Goal: Task Accomplishment & Management: Manage account settings

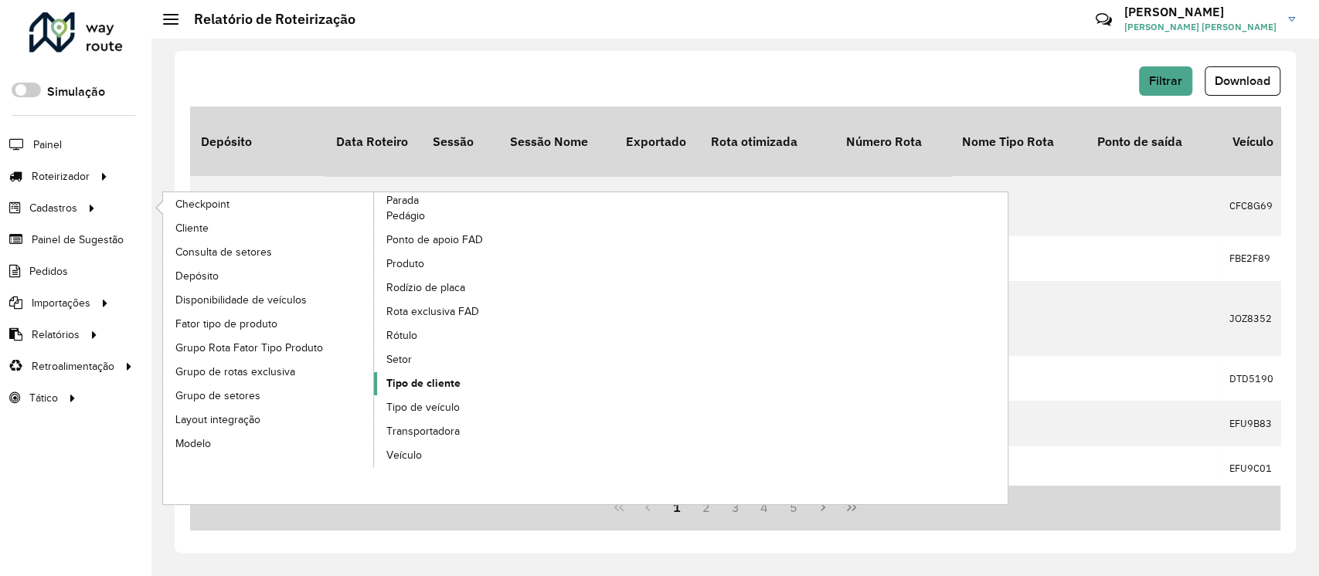
drag, startPoint x: 422, startPoint y: 383, endPoint x: 430, endPoint y: 387, distance: 9.3
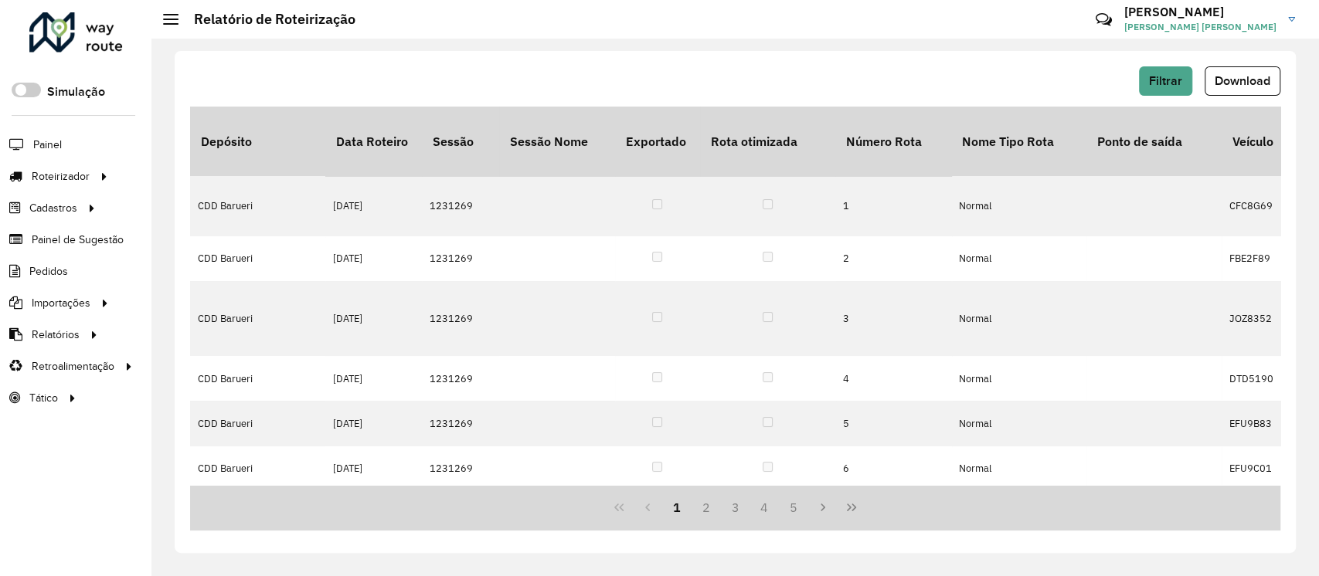
click at [67, 36] on div at bounding box center [75, 32] width 93 height 40
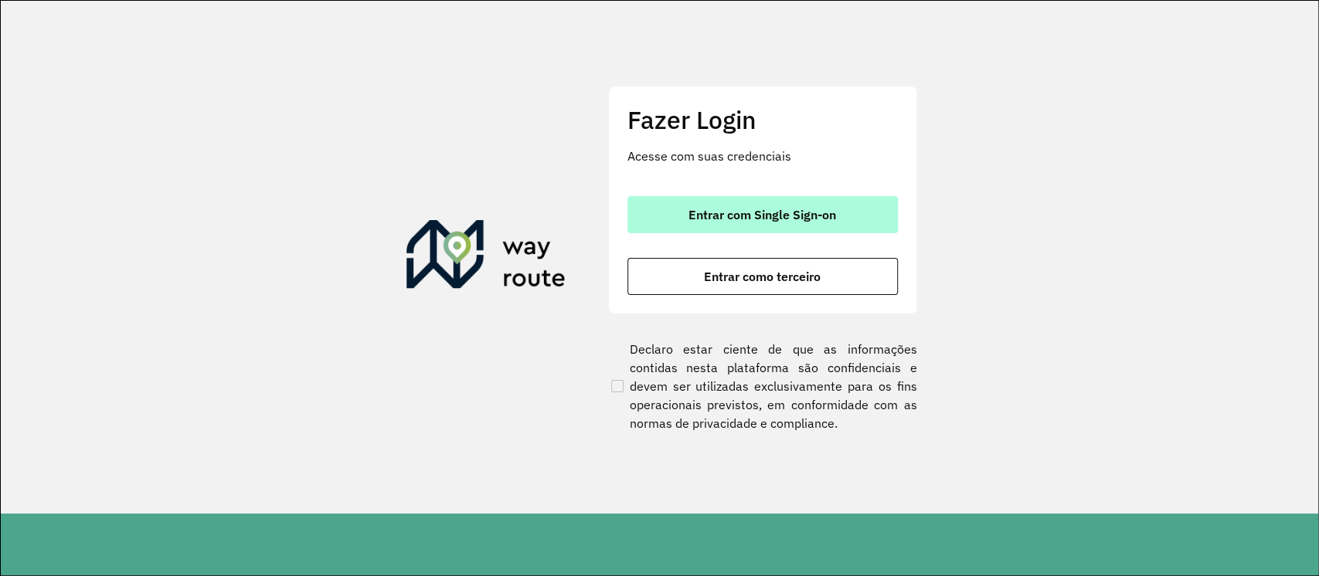
click at [714, 213] on span "Entrar com Single Sign-on" at bounding box center [762, 215] width 148 height 12
click at [711, 218] on span "Entrar com Single Sign-on" at bounding box center [762, 215] width 148 height 12
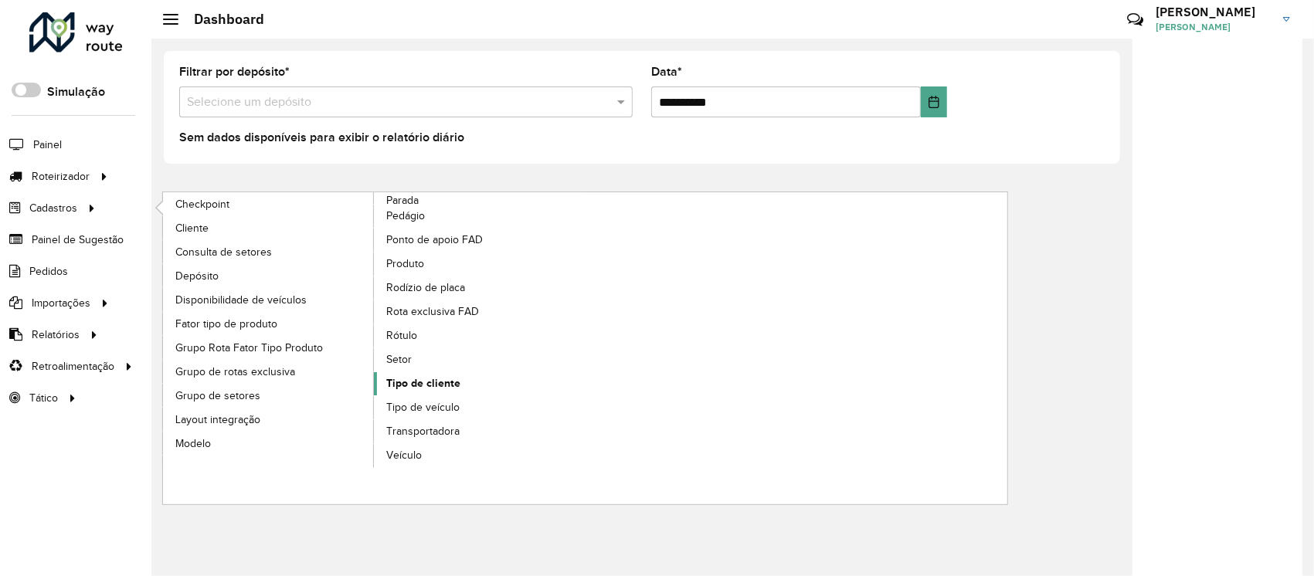
click at [417, 386] on span "Tipo de cliente" at bounding box center [423, 384] width 74 height 16
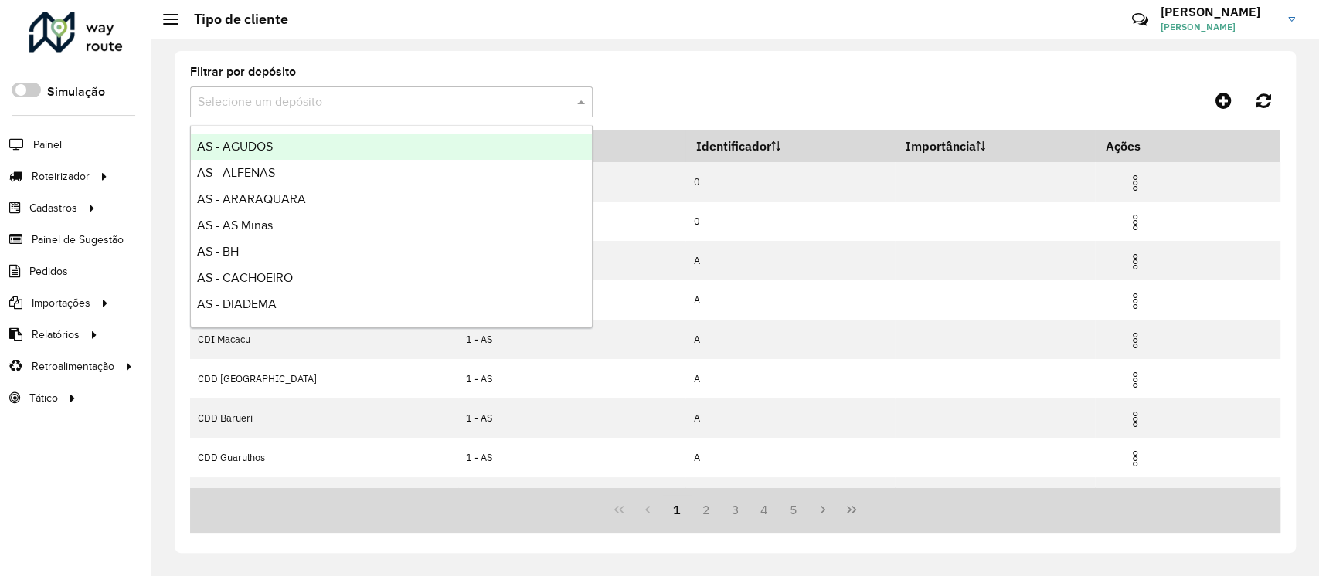
click at [277, 107] on input "text" at bounding box center [376, 102] width 356 height 19
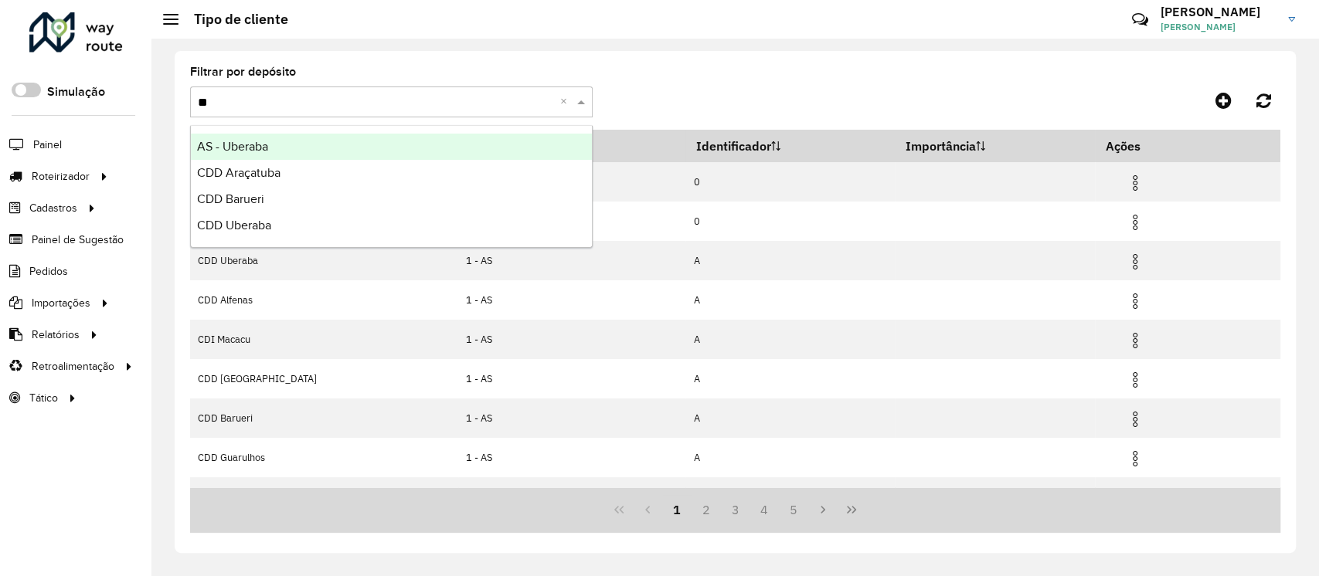
type input "***"
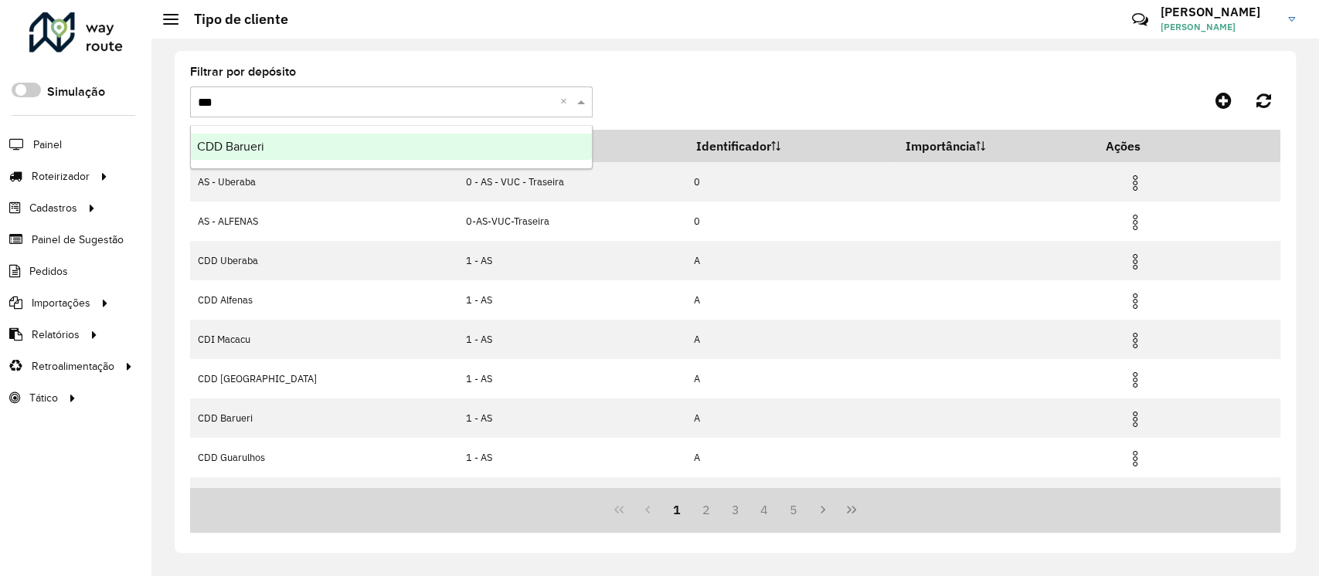
click at [367, 151] on div "CDD Barueri" at bounding box center [391, 147] width 401 height 26
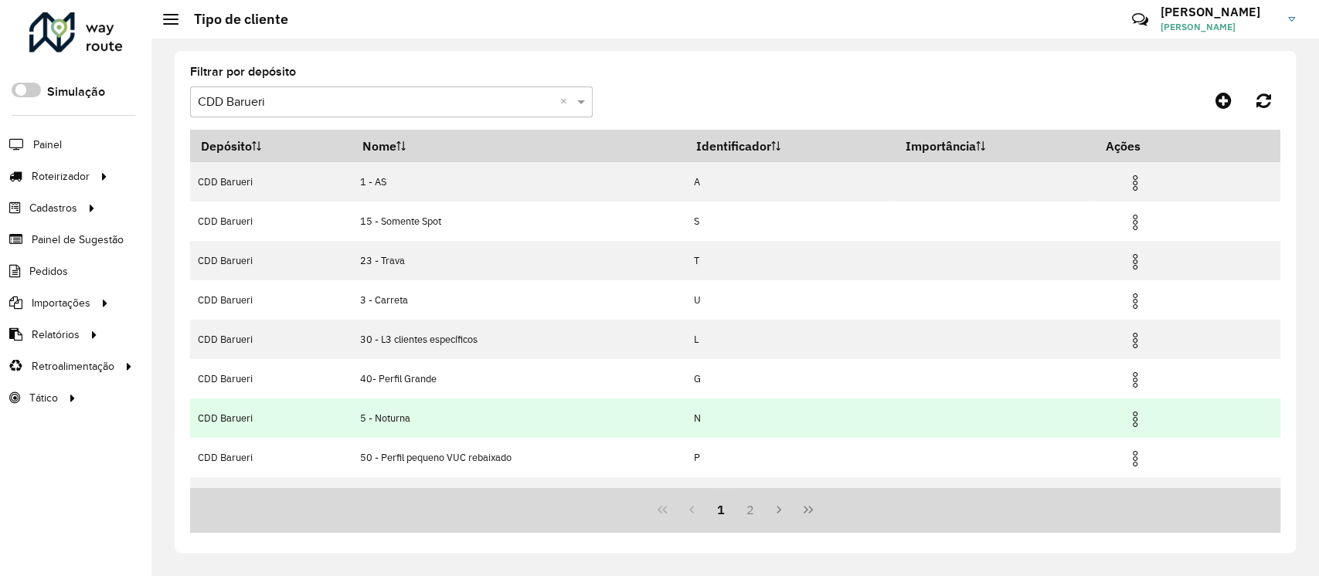
click at [1140, 417] on img at bounding box center [1135, 419] width 19 height 19
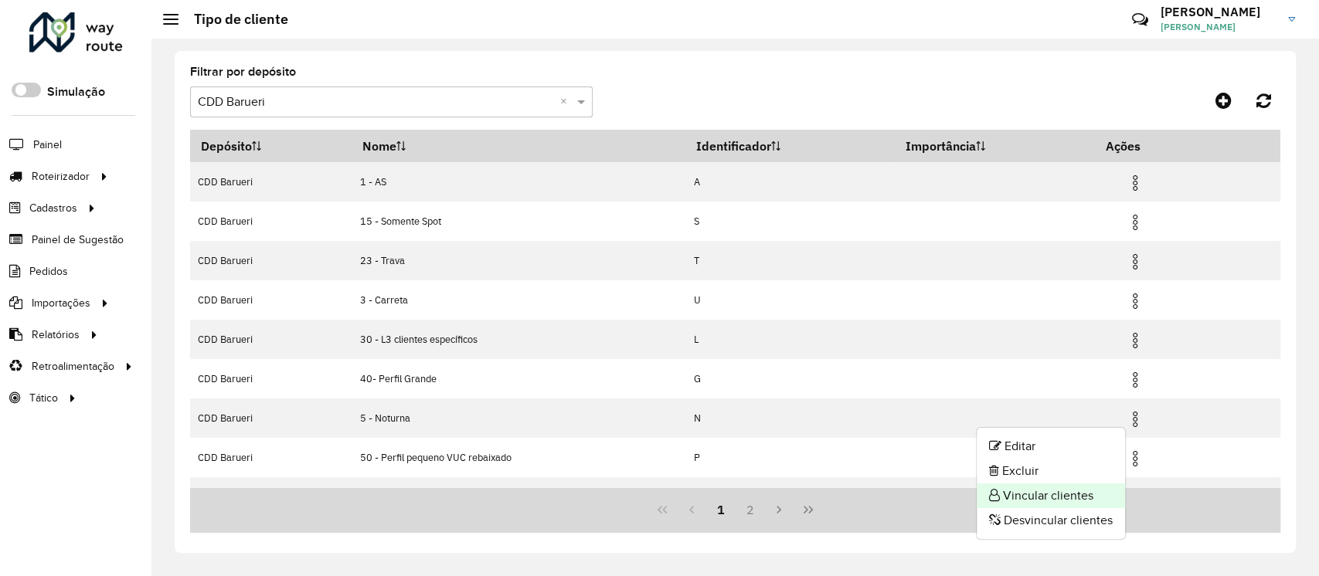
click at [1051, 491] on li "Vincular clientes" at bounding box center [1051, 496] width 148 height 25
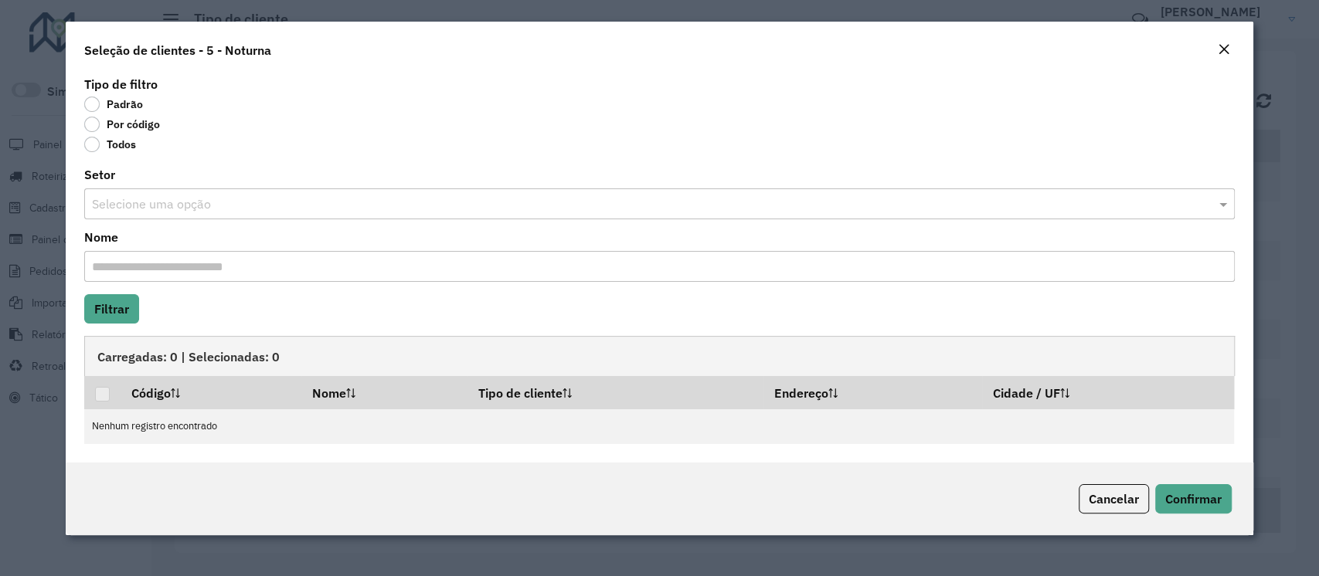
click at [121, 121] on label "Por código" at bounding box center [122, 124] width 76 height 15
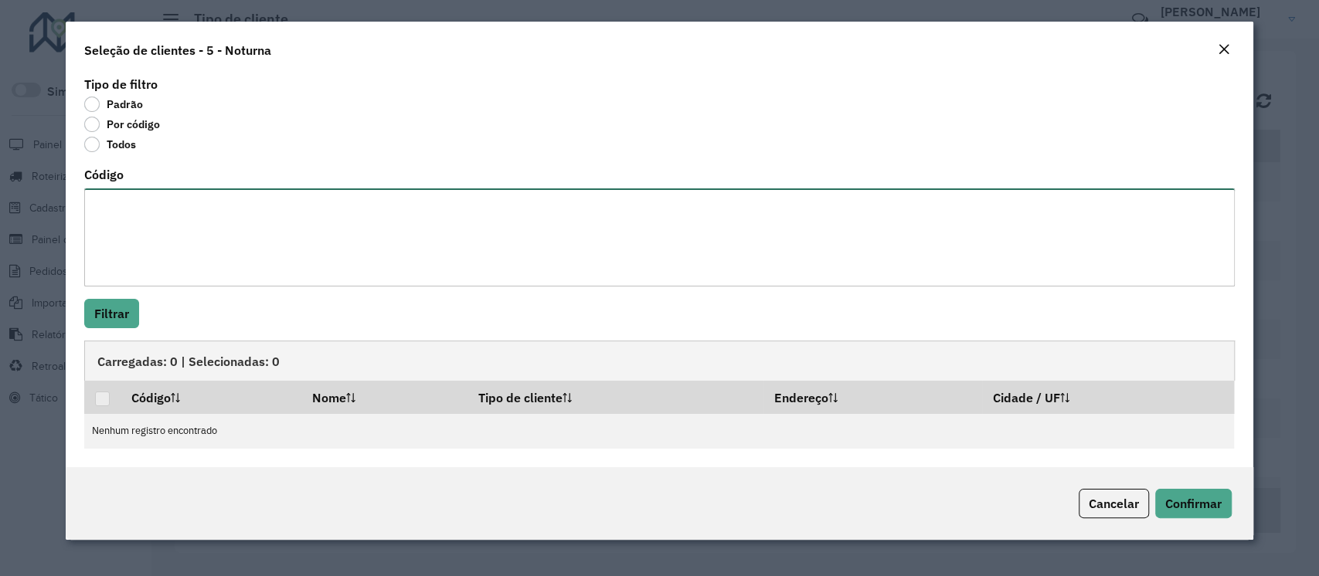
click at [137, 211] on textarea "Código" at bounding box center [659, 238] width 1150 height 98
paste textarea "***** *****"
type textarea "***** *****"
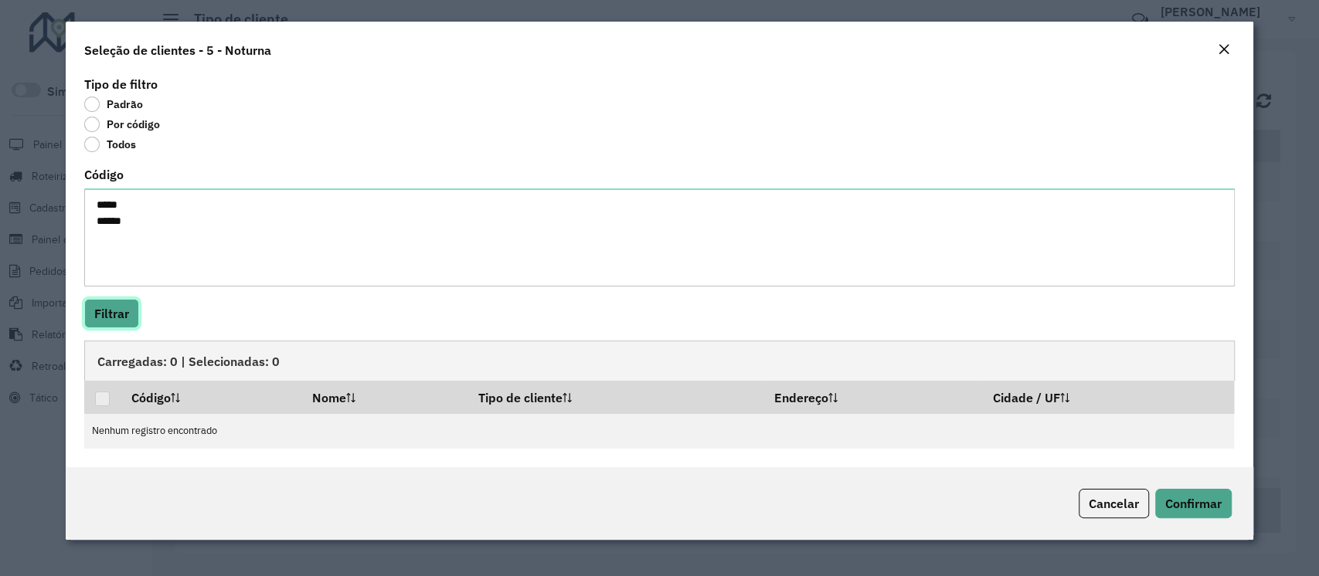
click at [121, 311] on button "Filtrar" at bounding box center [111, 313] width 55 height 29
click at [109, 311] on button "Filtrar" at bounding box center [111, 313] width 55 height 29
click at [1225, 48] on em "Close" at bounding box center [1224, 49] width 12 height 12
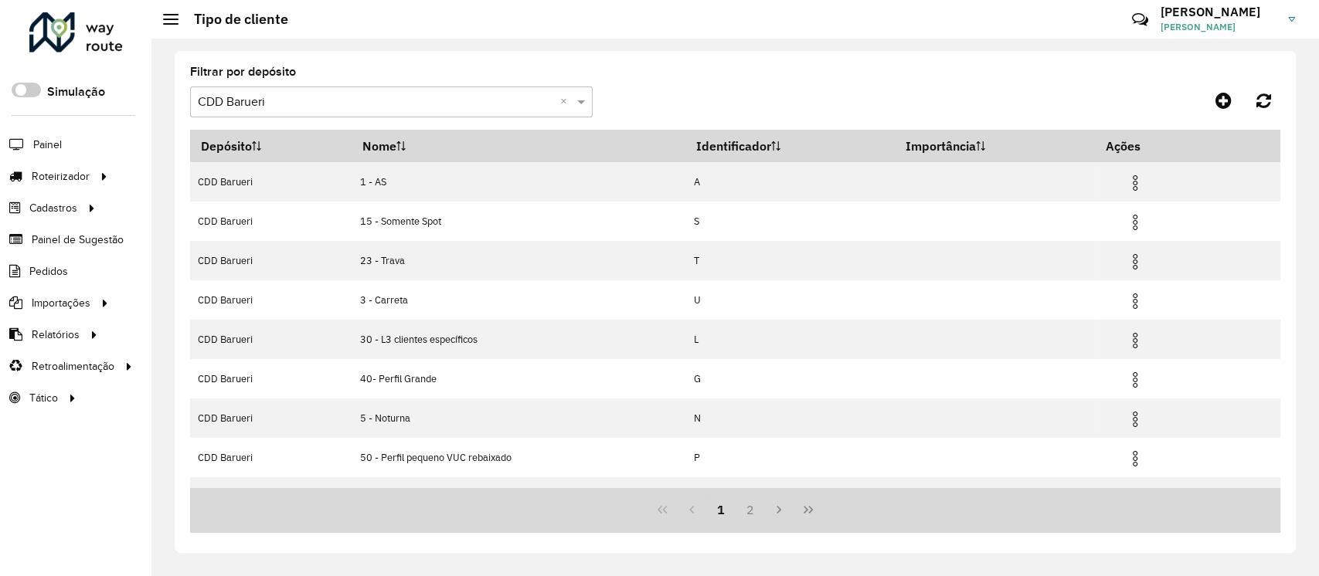
click at [278, 104] on input "text" at bounding box center [376, 102] width 356 height 19
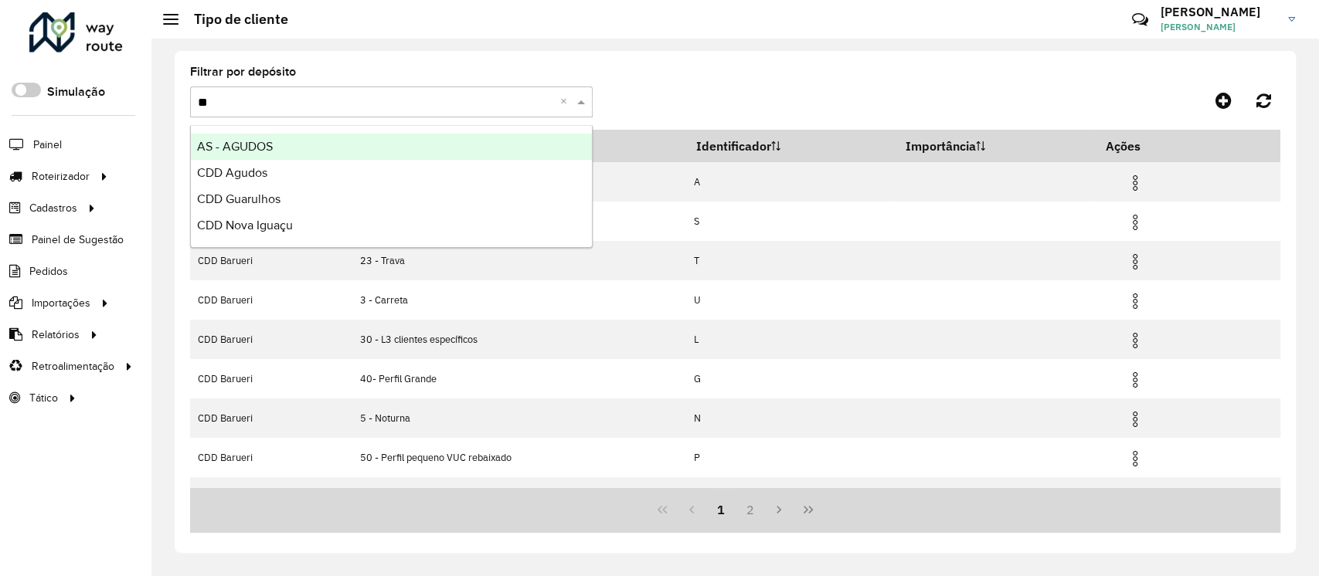
type input "***"
click at [283, 151] on div "CDD Guarulhos" at bounding box center [391, 147] width 401 height 26
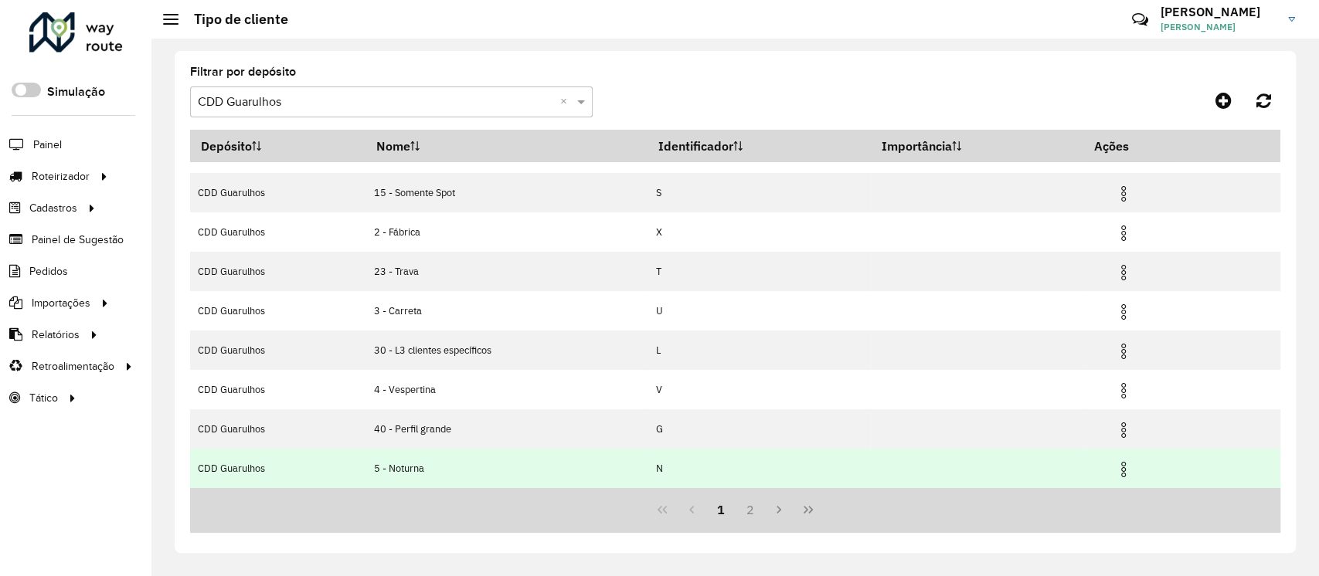
scroll to position [103, 0]
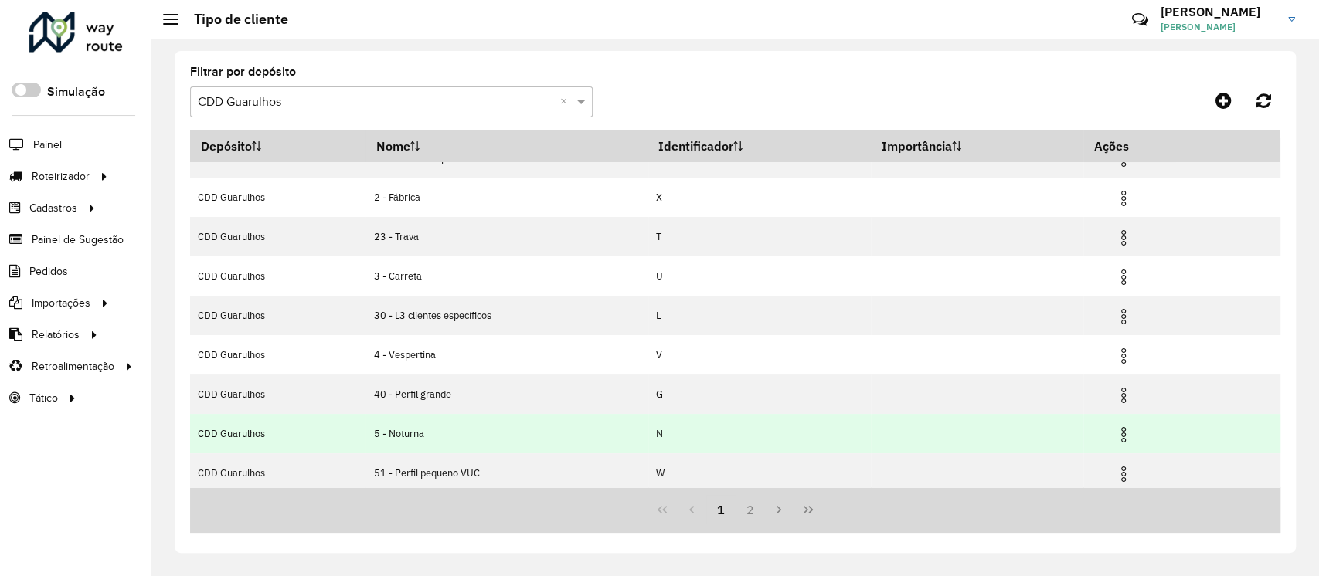
click at [1126, 436] on img at bounding box center [1123, 435] width 19 height 19
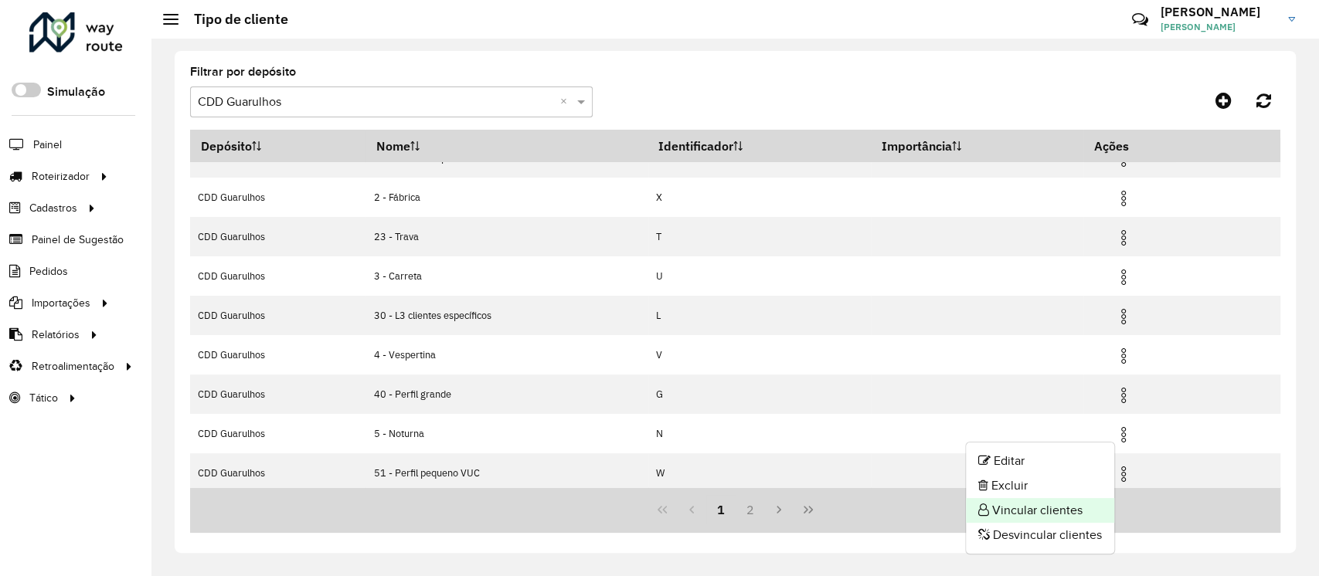
click at [1037, 505] on li "Vincular clientes" at bounding box center [1040, 510] width 148 height 25
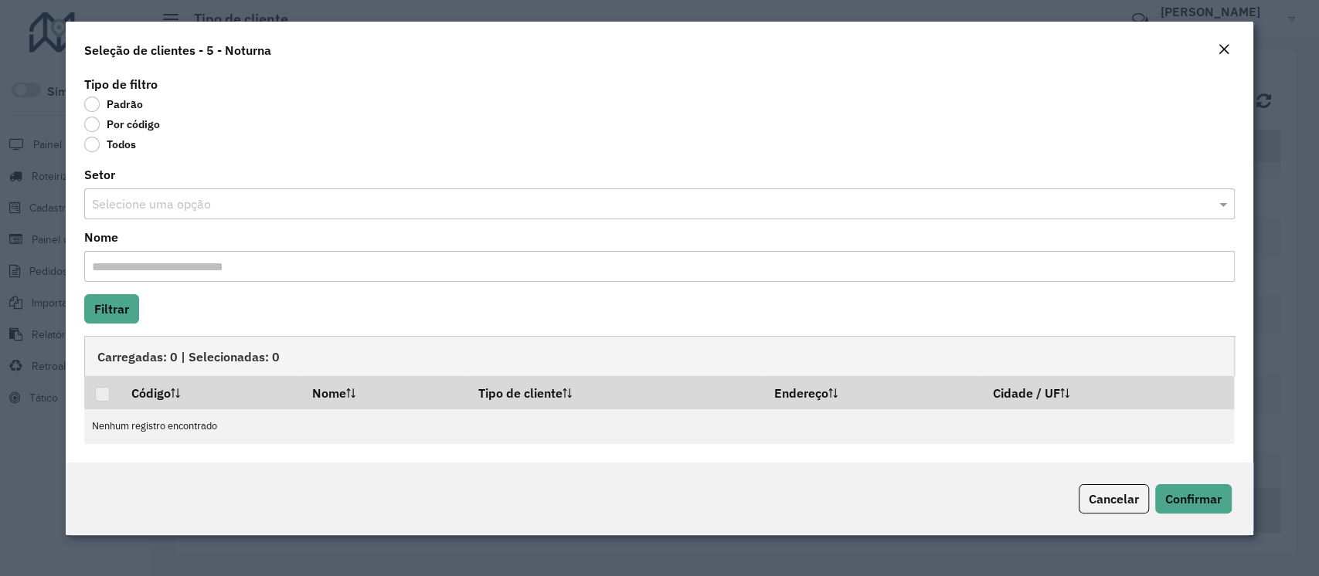
click at [127, 127] on label "Por código" at bounding box center [122, 124] width 76 height 15
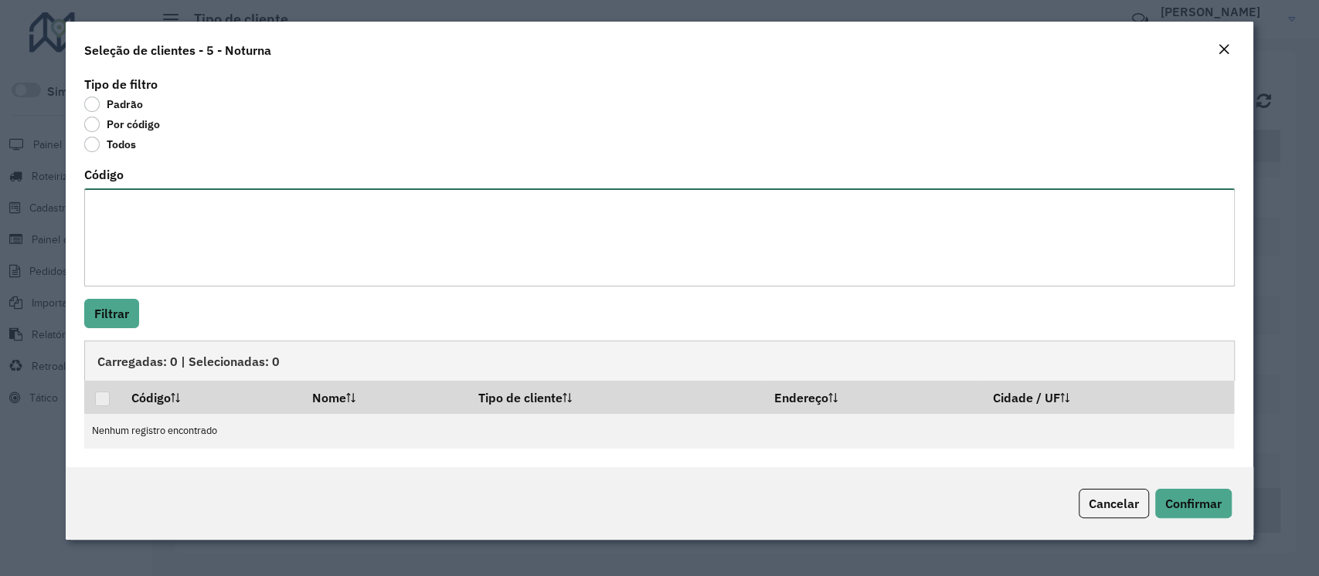
click at [141, 223] on textarea "Código" at bounding box center [659, 238] width 1150 height 98
paste textarea "***** *****"
type textarea "***** *****"
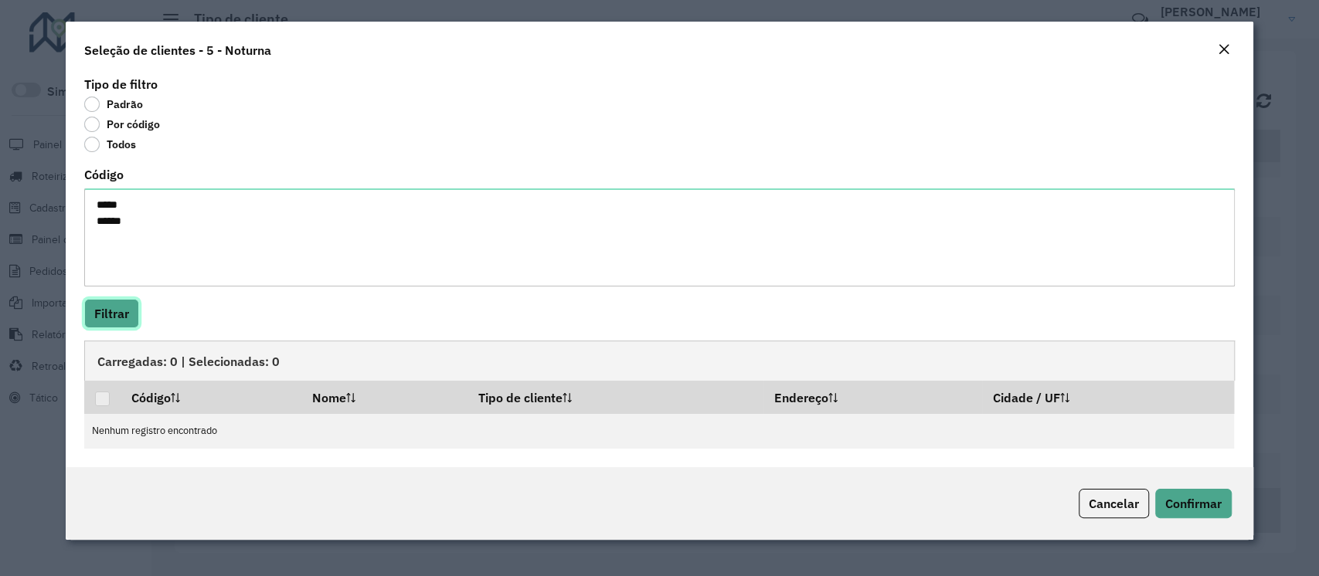
click at [110, 310] on button "Filtrar" at bounding box center [111, 313] width 55 height 29
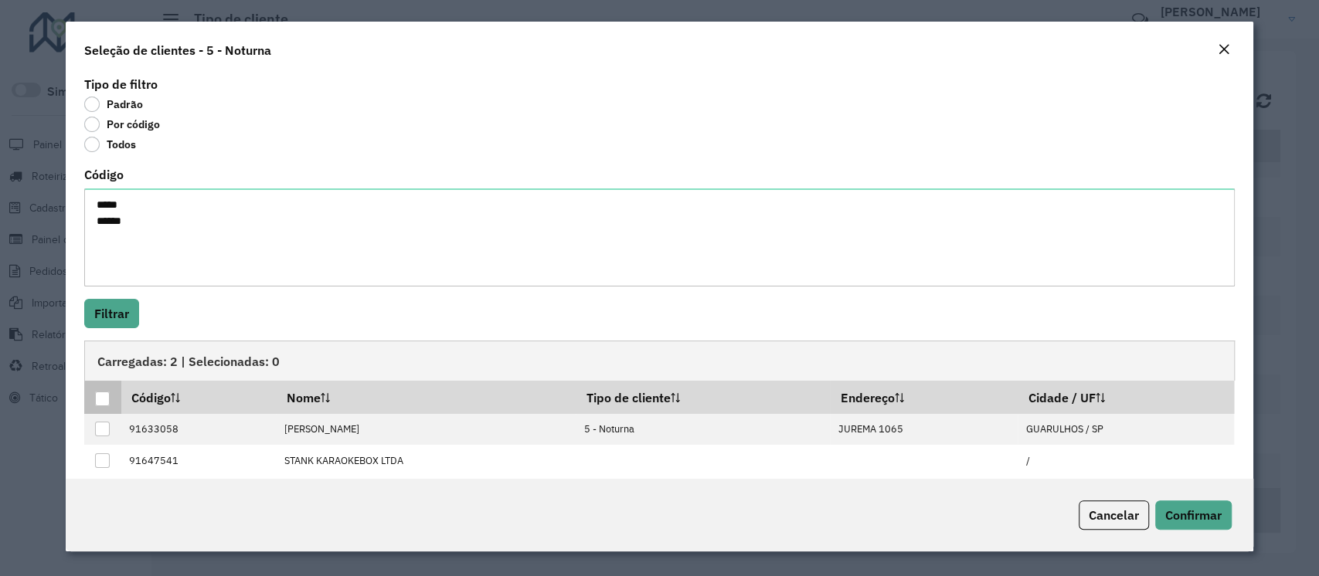
click at [97, 405] on div at bounding box center [102, 399] width 15 height 15
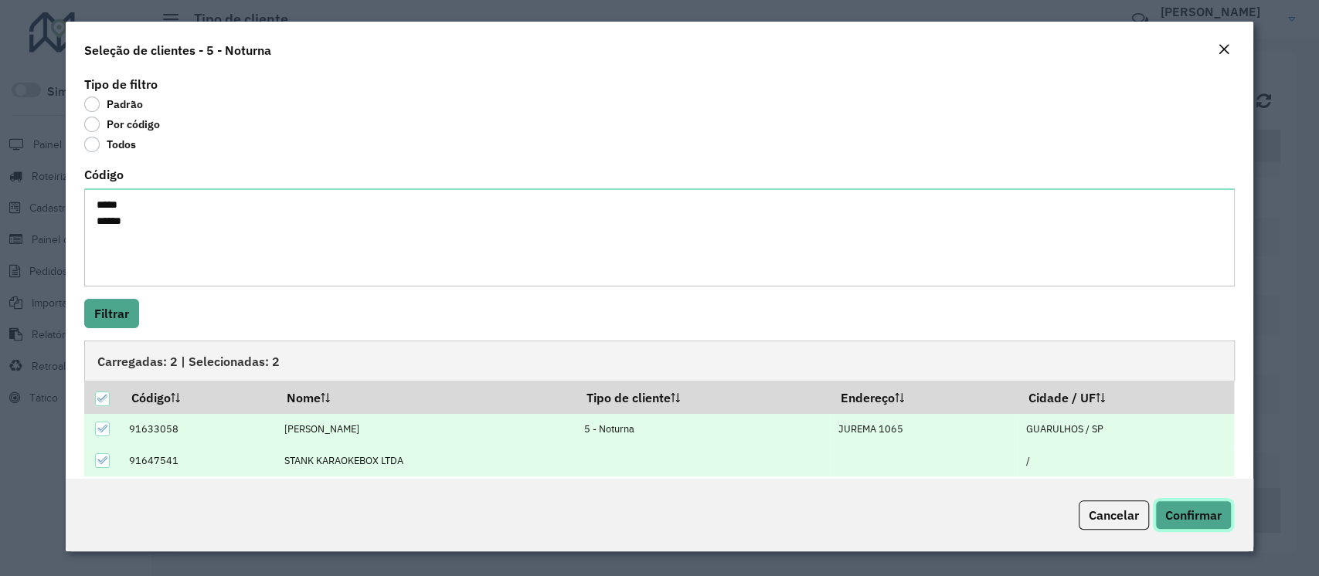
click at [1183, 519] on span "Confirmar" at bounding box center [1193, 515] width 56 height 15
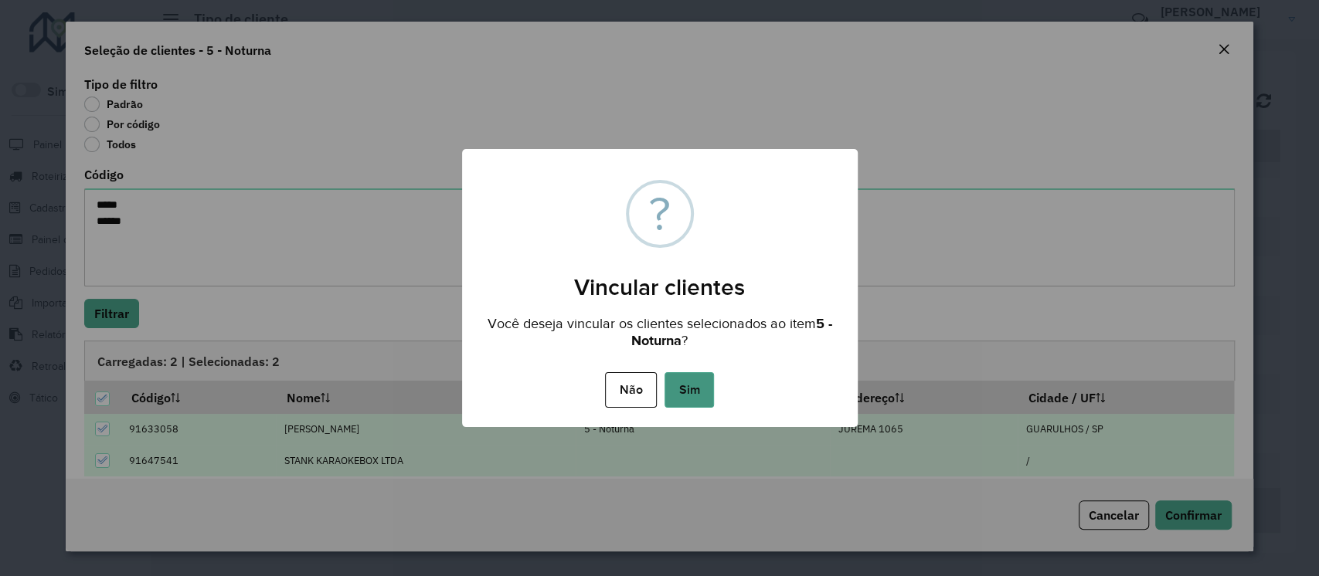
click at [694, 393] on button "Sim" at bounding box center [688, 390] width 49 height 36
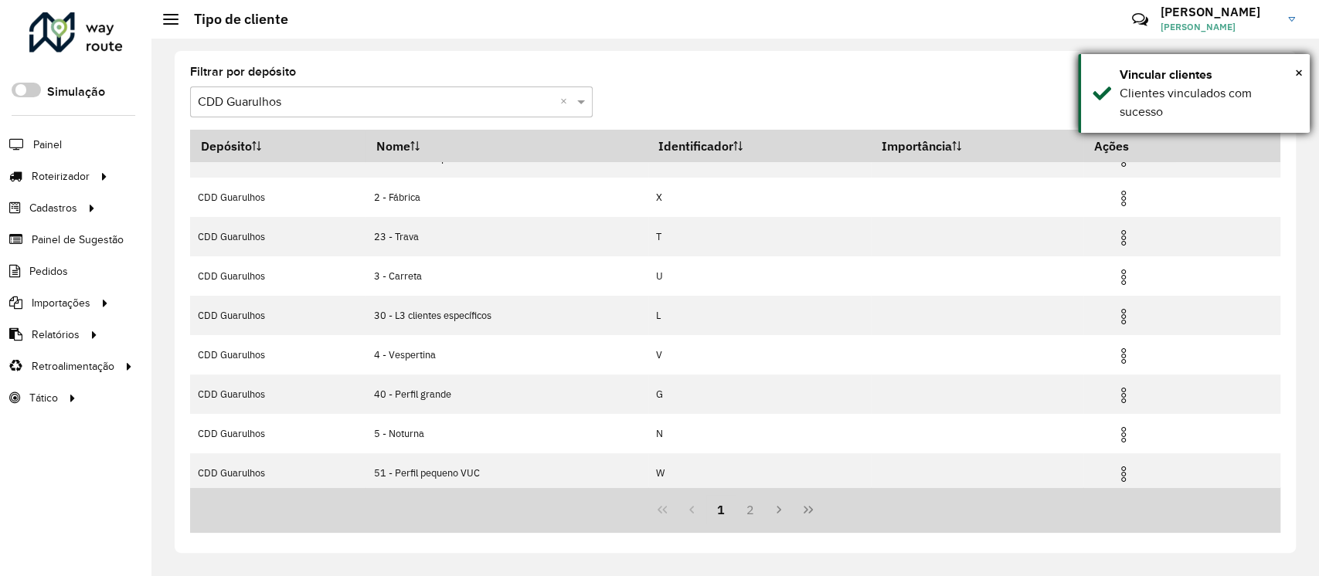
click at [1303, 68] on div "× Vincular clientes Clientes vinculados com sucesso" at bounding box center [1194, 93] width 232 height 79
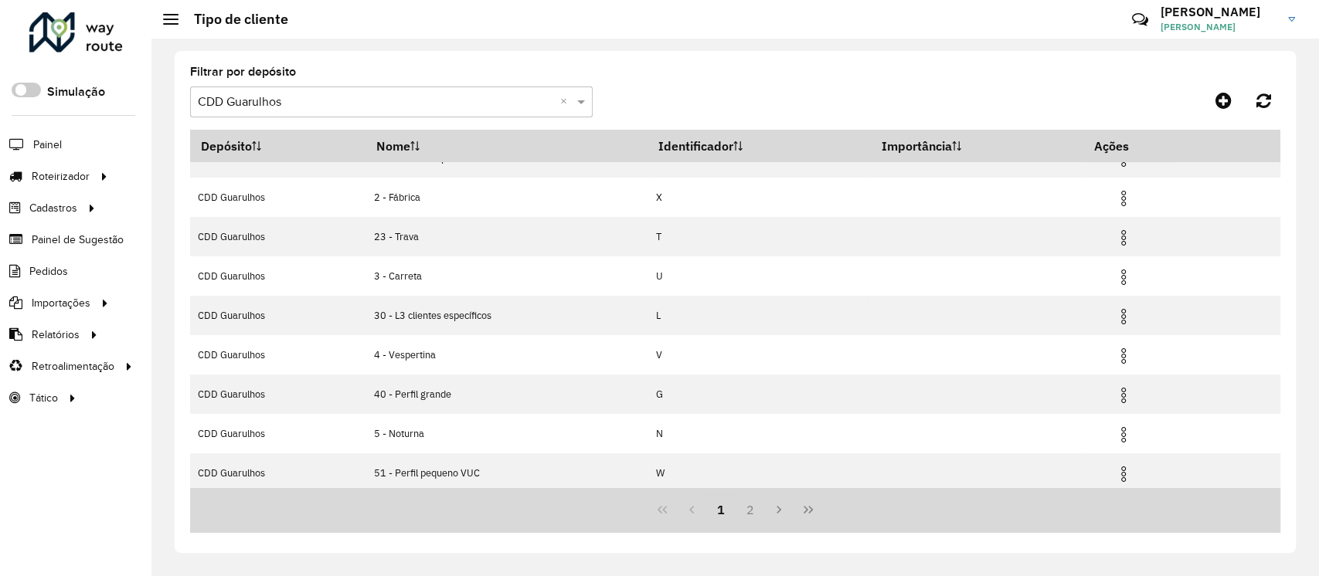
click at [364, 96] on input "text" at bounding box center [376, 102] width 356 height 19
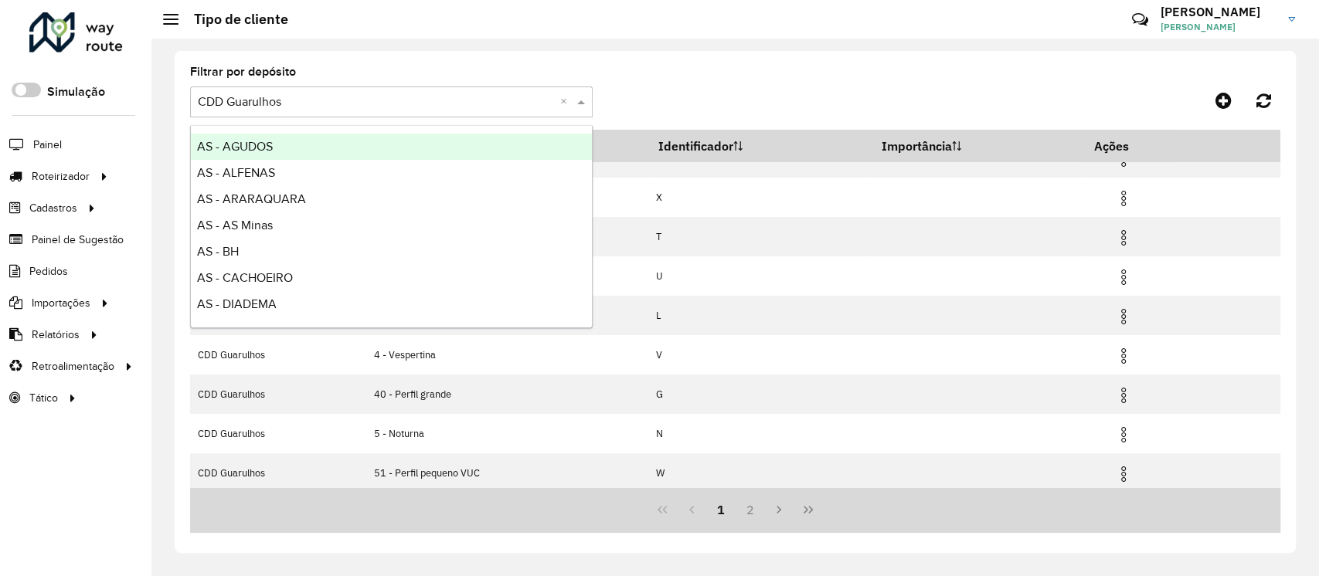
click at [719, 100] on formly-group "Filtrar por depósito Selecione um depósito × CDD Guarulhos ×" at bounding box center [592, 97] width 805 height 63
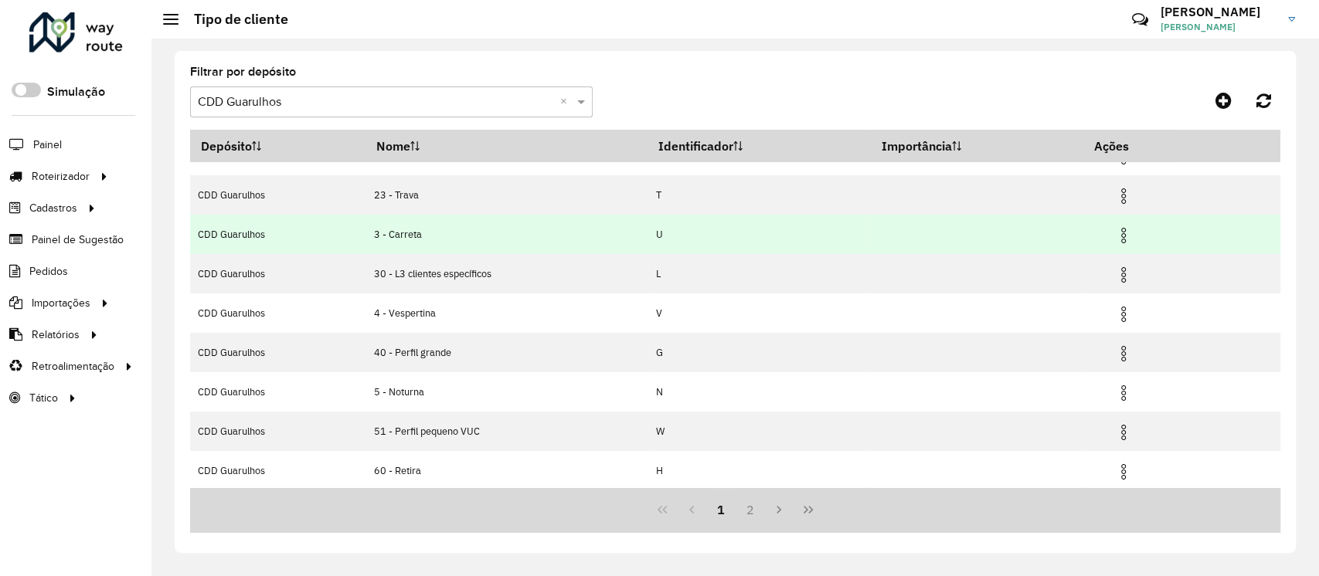
scroll to position [147, 0]
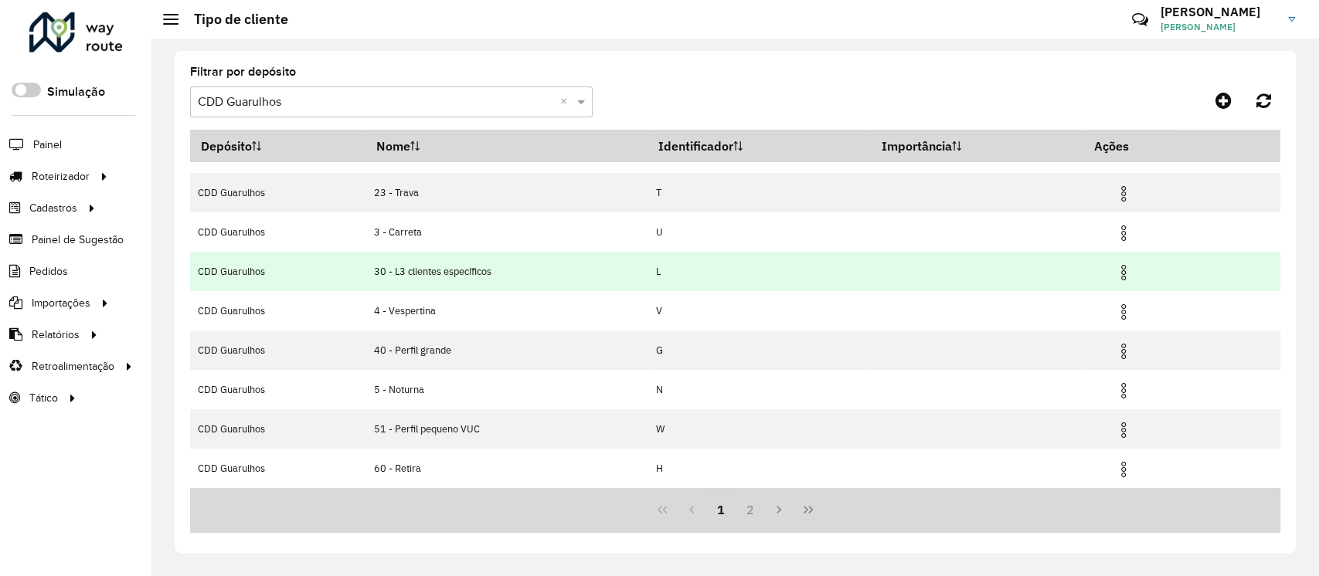
click at [1127, 268] on img at bounding box center [1123, 272] width 19 height 19
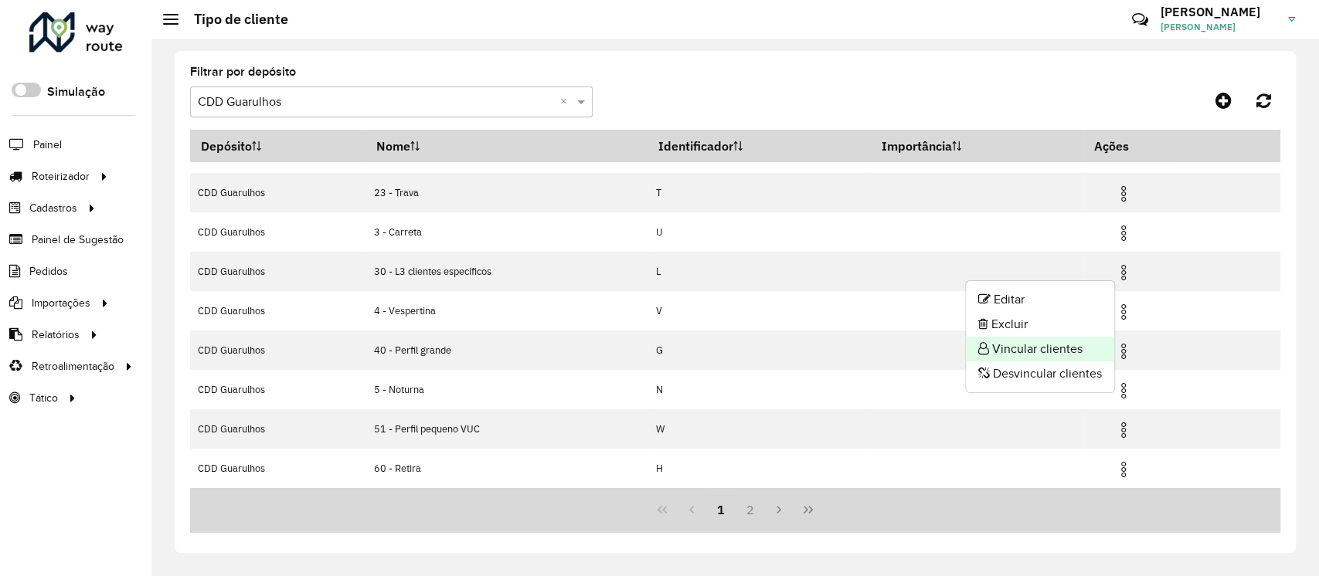
click at [1054, 345] on li "Vincular clientes" at bounding box center [1040, 349] width 148 height 25
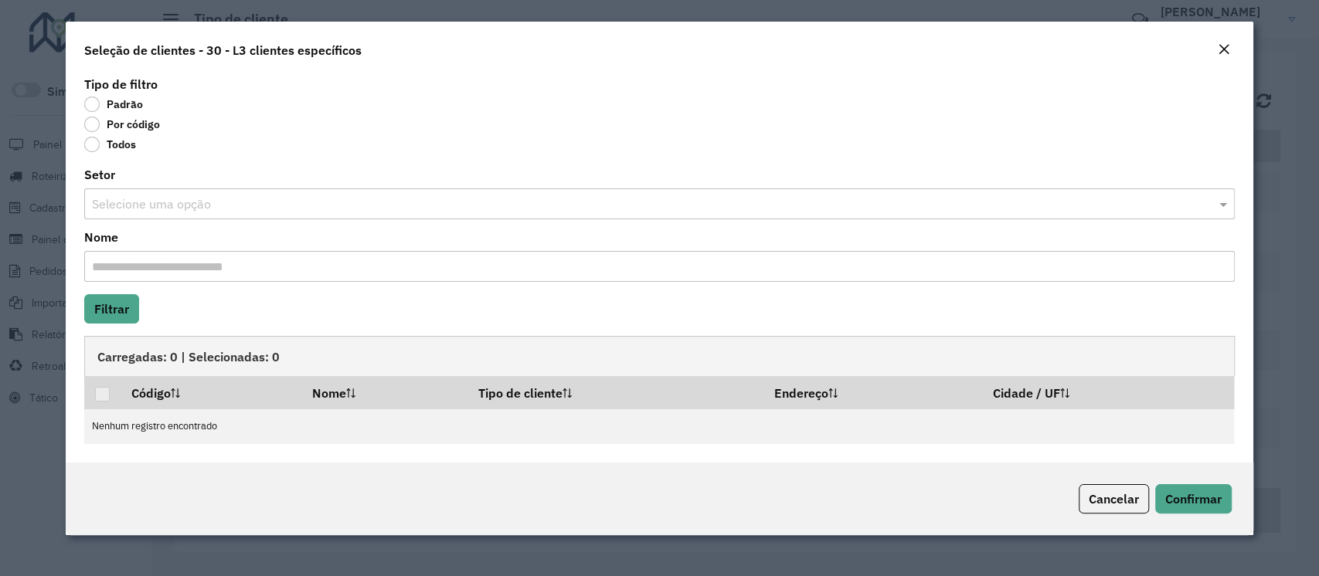
click at [134, 124] on label "Por código" at bounding box center [122, 124] width 76 height 15
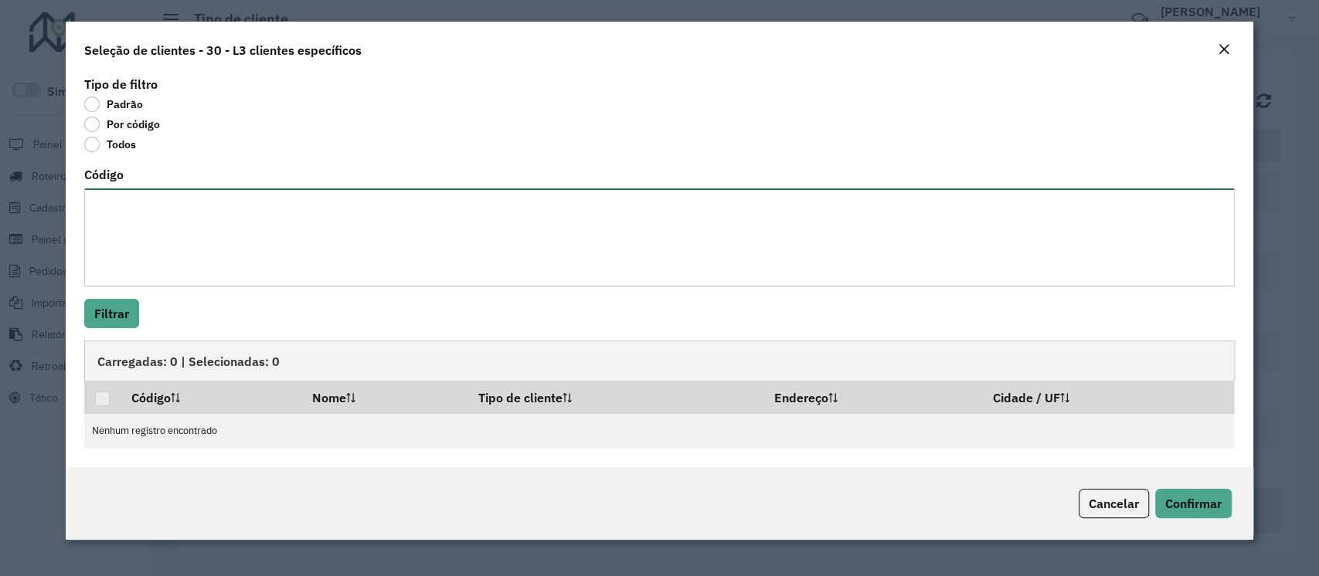
click at [161, 221] on textarea "Código" at bounding box center [659, 238] width 1150 height 98
paste textarea "*****"
type textarea "*****"
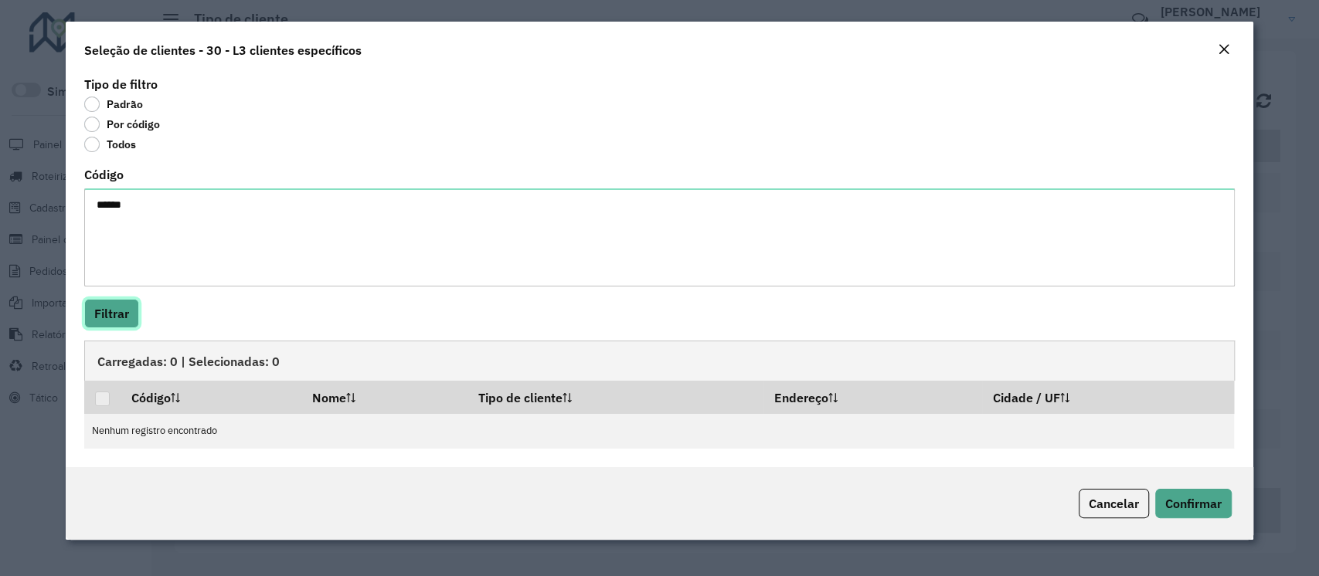
click at [112, 310] on button "Filtrar" at bounding box center [111, 313] width 55 height 29
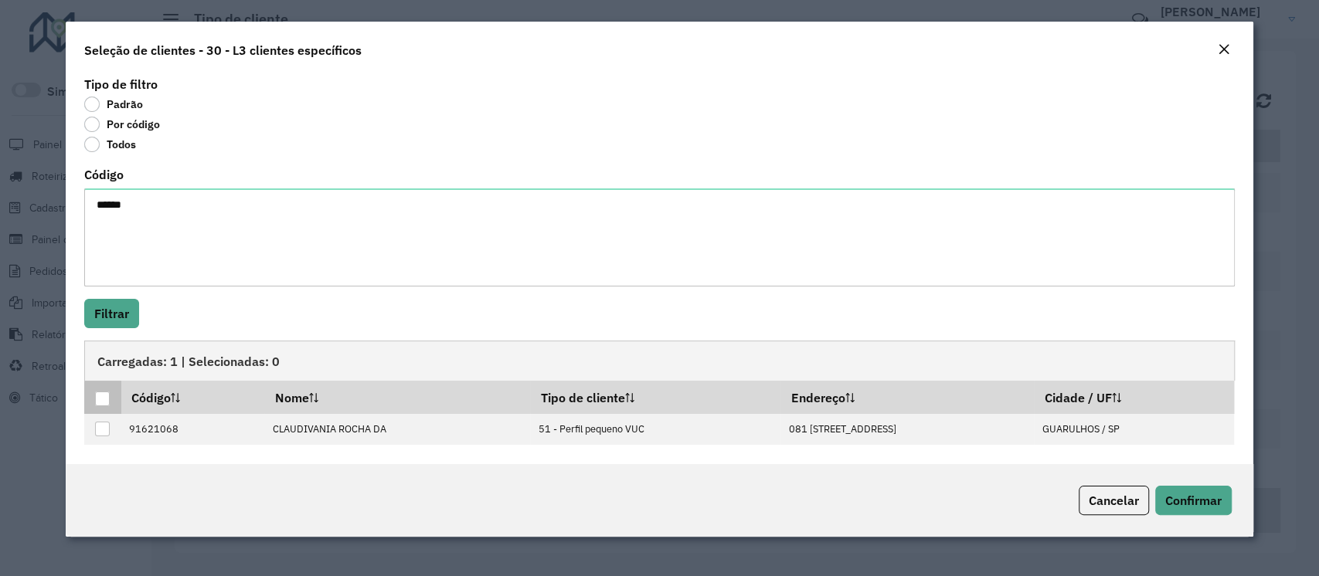
click at [104, 403] on div at bounding box center [102, 399] width 15 height 15
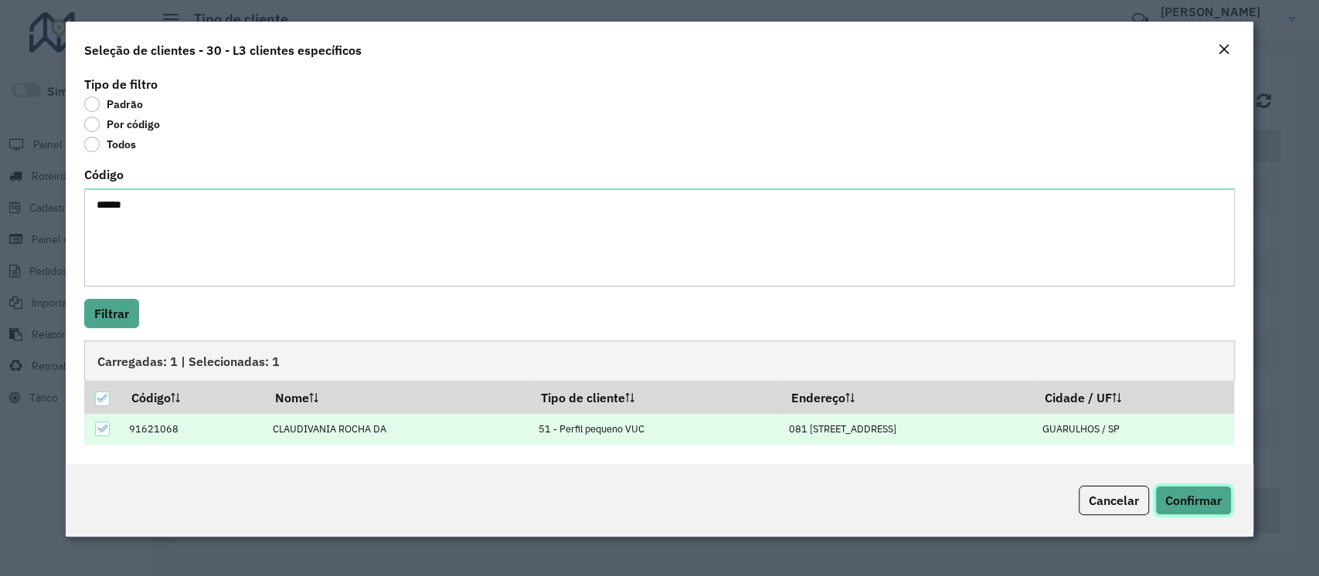
click at [1212, 496] on span "Confirmar" at bounding box center [1193, 500] width 56 height 15
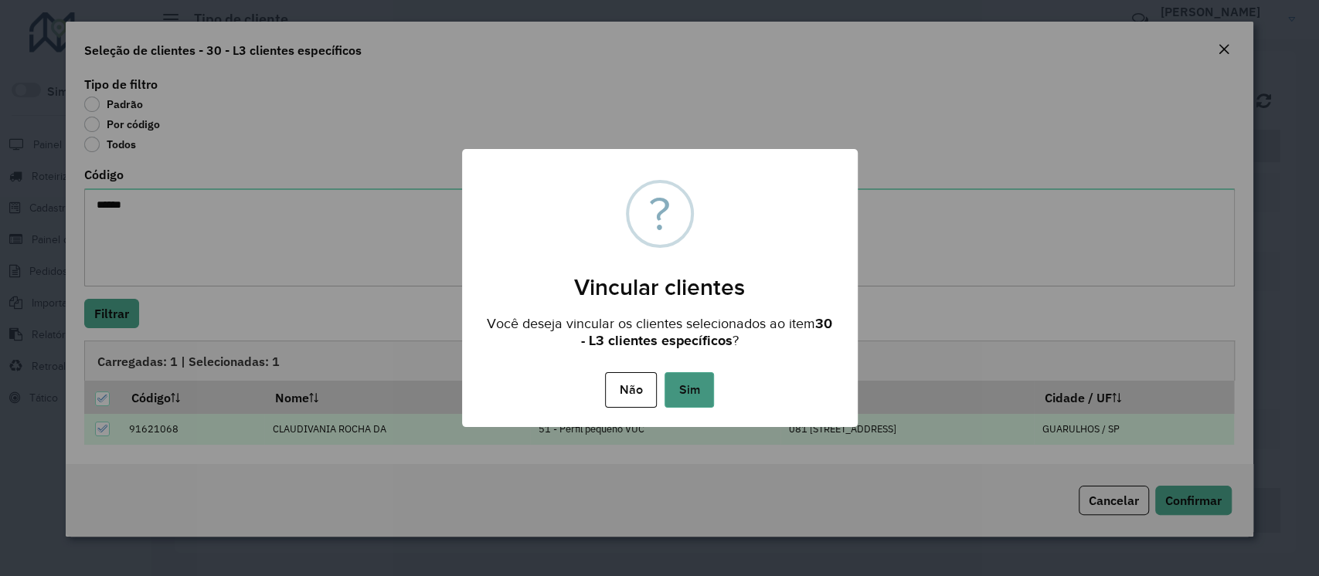
click at [680, 388] on button "Sim" at bounding box center [688, 390] width 49 height 36
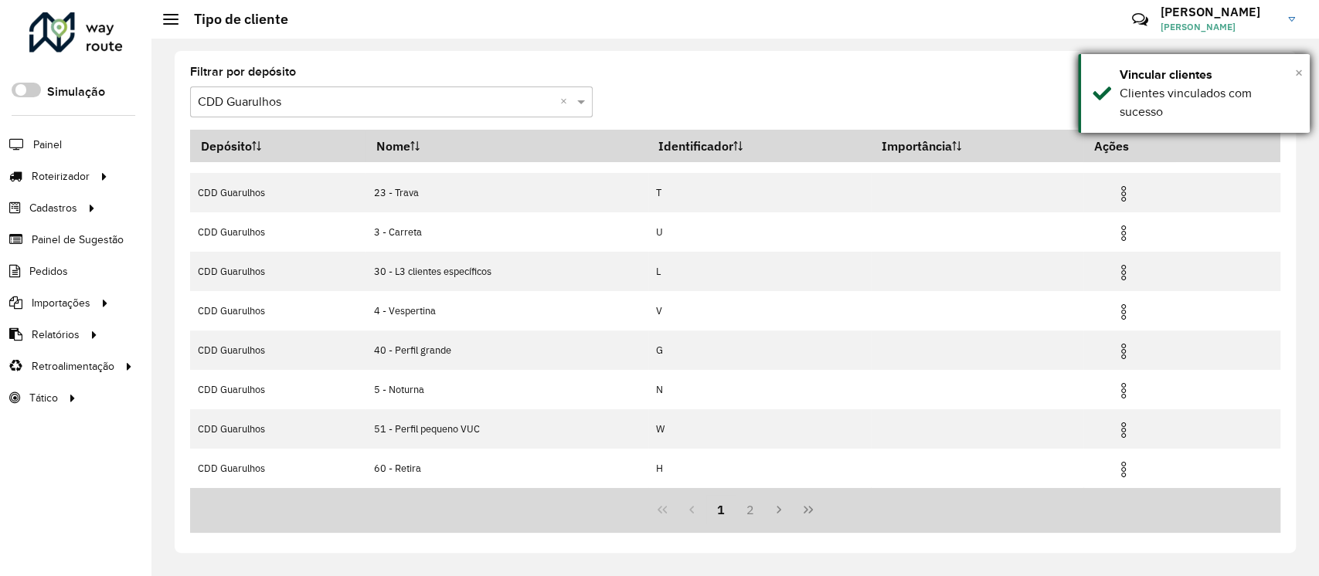
click at [1301, 72] on span "×" at bounding box center [1299, 72] width 8 height 17
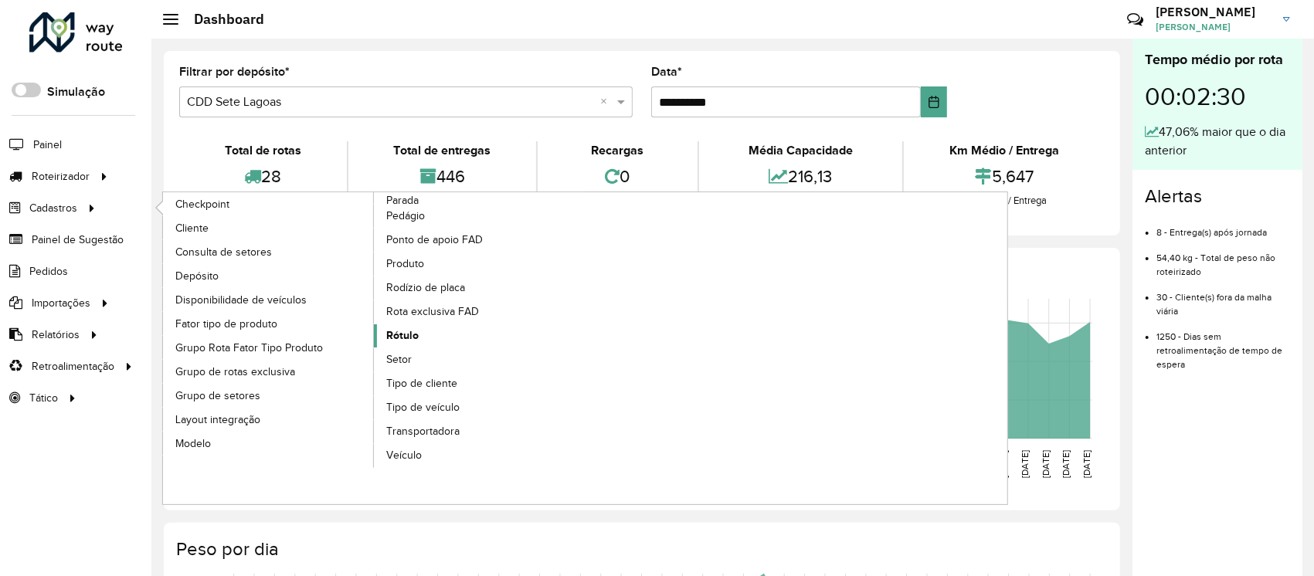
click at [399, 342] on span "Rótulo" at bounding box center [402, 336] width 32 height 16
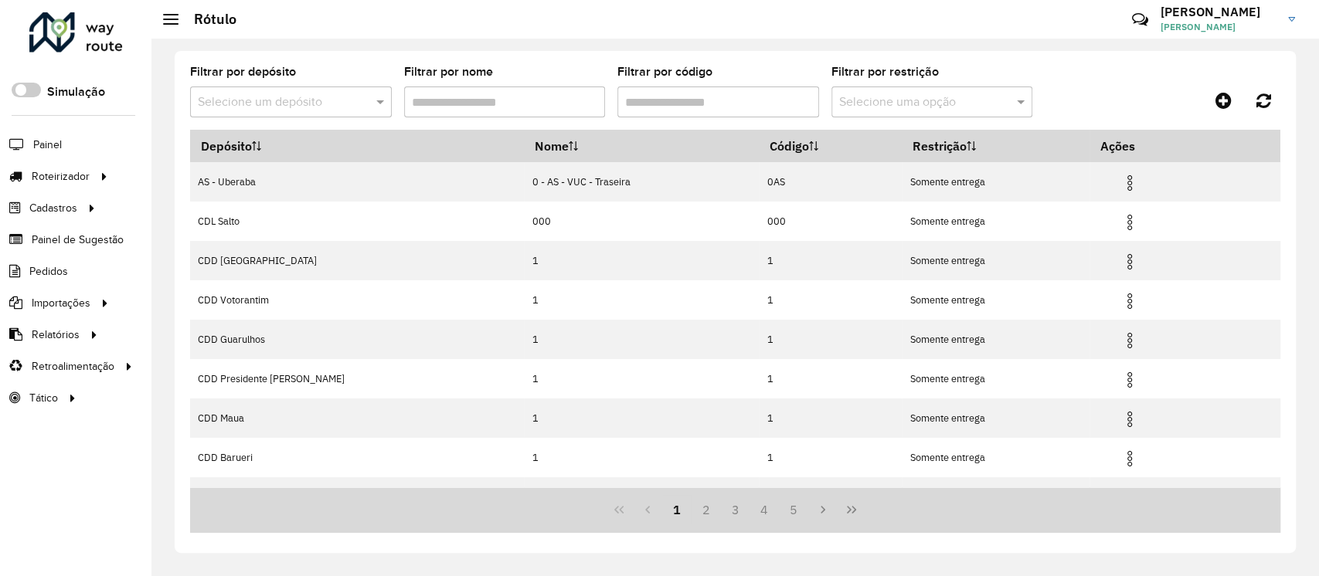
click at [302, 102] on input "text" at bounding box center [275, 102] width 155 height 19
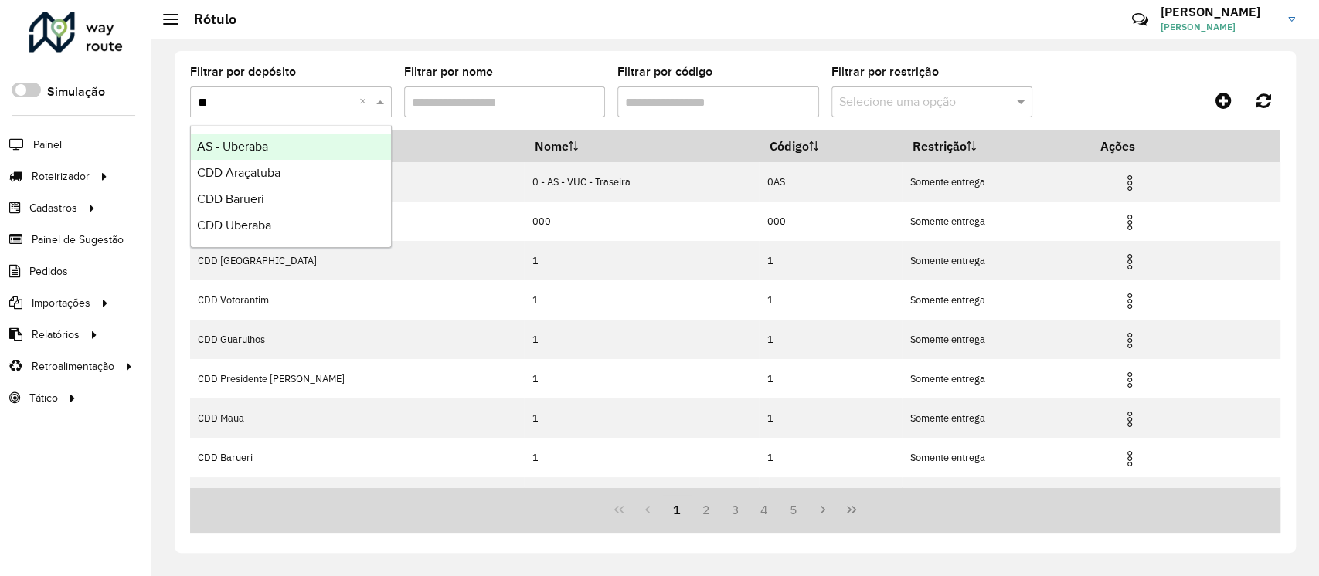
type input "***"
click at [338, 140] on div "CDD Barueri" at bounding box center [291, 147] width 200 height 26
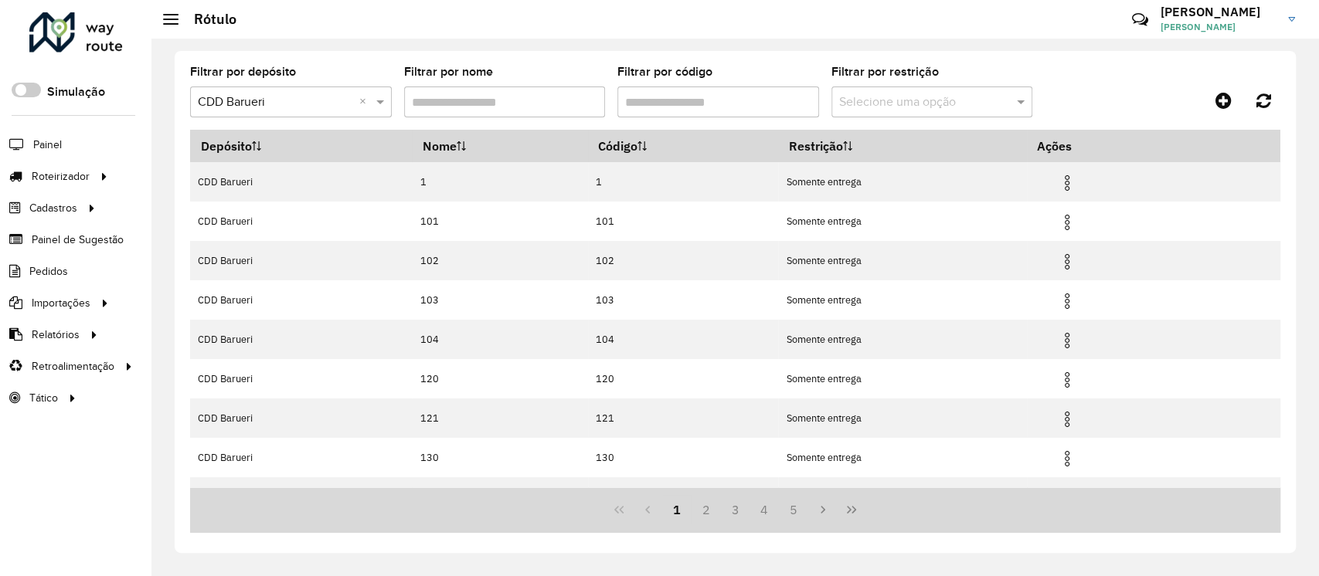
click at [676, 100] on input "Filtrar por código" at bounding box center [718, 102] width 202 height 31
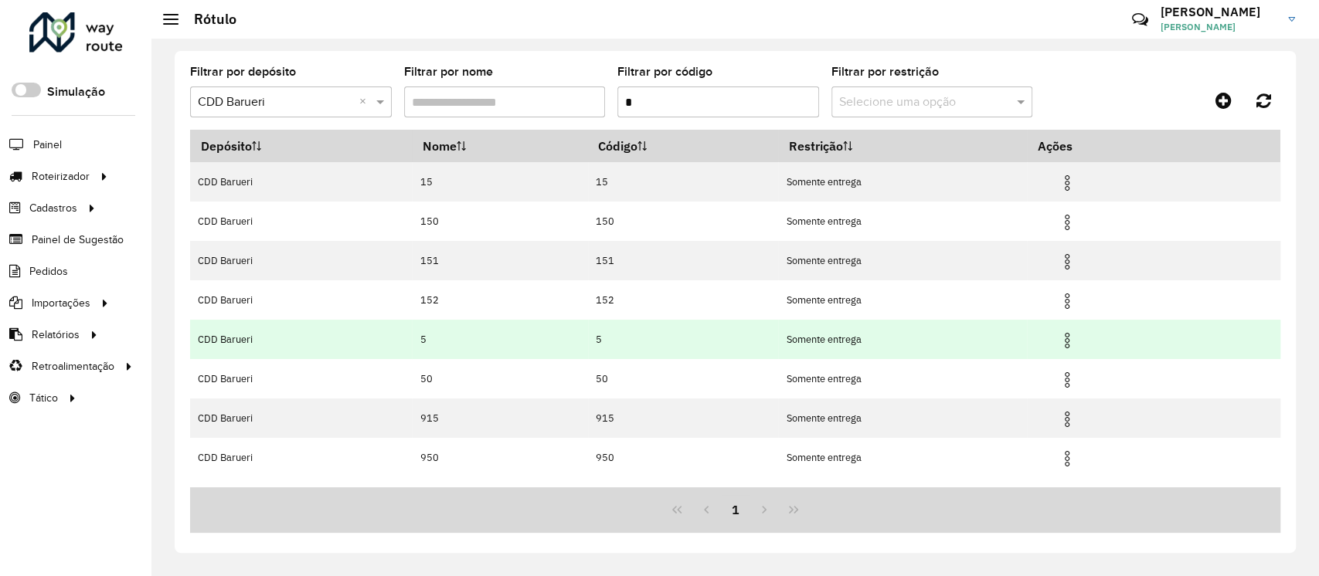
type input "*"
click at [984, 344] on img at bounding box center [1067, 340] width 19 height 19
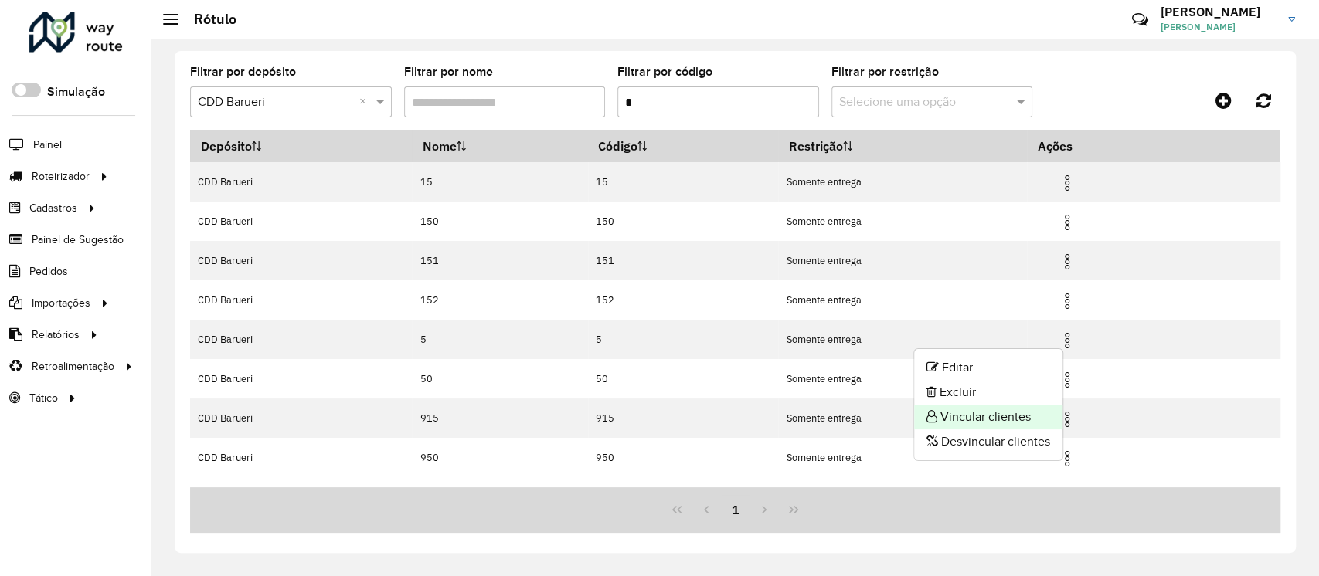
click at [984, 417] on li "Vincular clientes" at bounding box center [988, 417] width 148 height 25
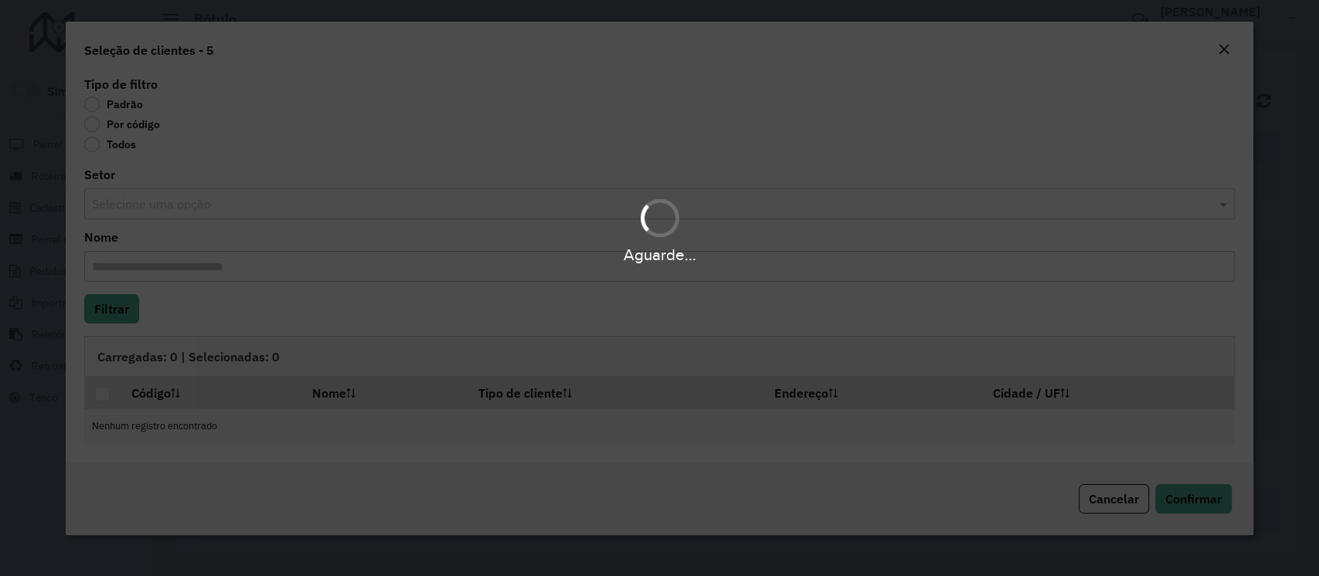
click at [96, 122] on div "Aguarde..." at bounding box center [659, 288] width 1319 height 576
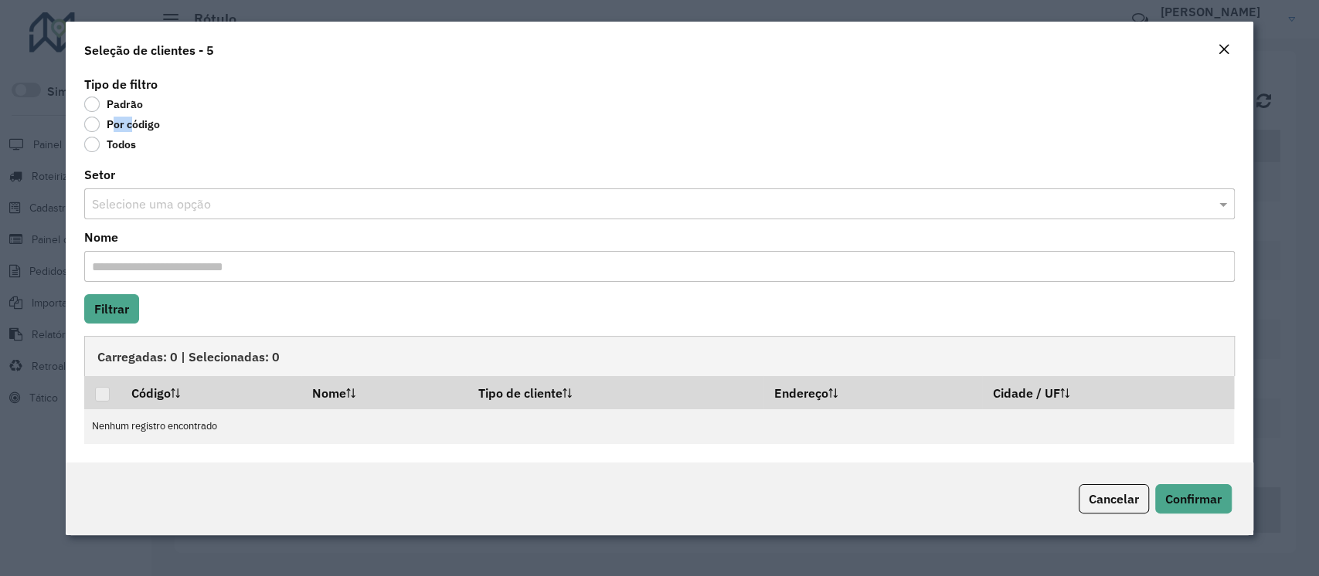
click at [96, 122] on label "Por código" at bounding box center [122, 124] width 76 height 15
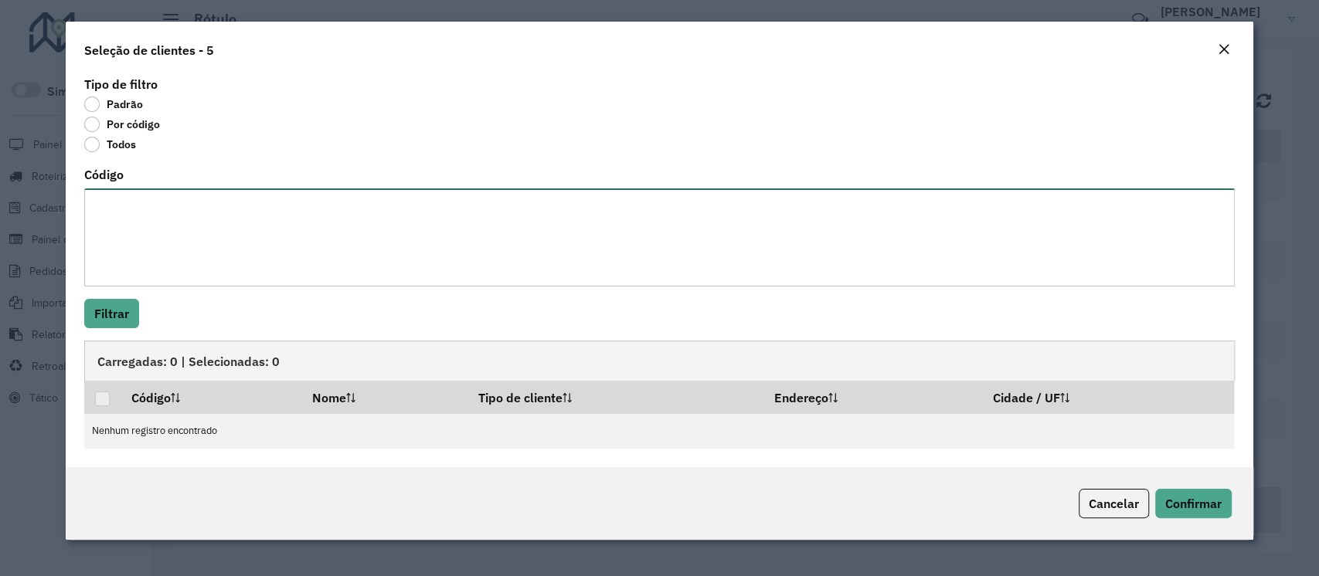
click at [135, 225] on textarea "Código" at bounding box center [659, 238] width 1150 height 98
paste textarea "***** *****"
type textarea "***** *****"
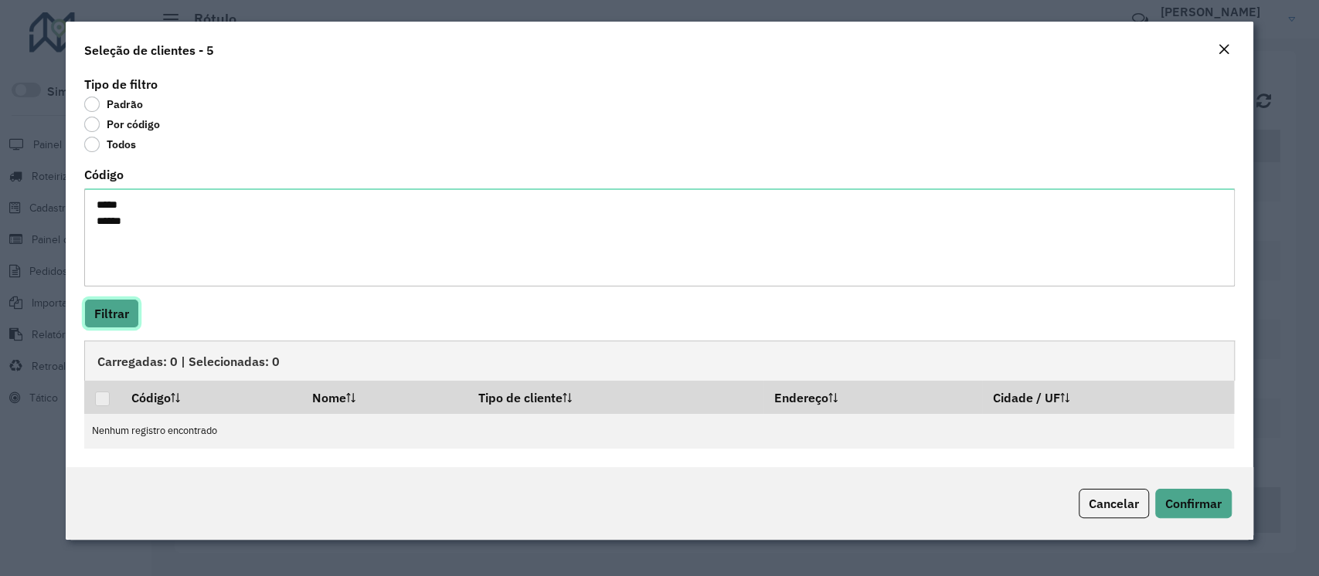
click at [136, 318] on button "Filtrar" at bounding box center [111, 313] width 55 height 29
click at [984, 49] on em "Close" at bounding box center [1224, 49] width 12 height 12
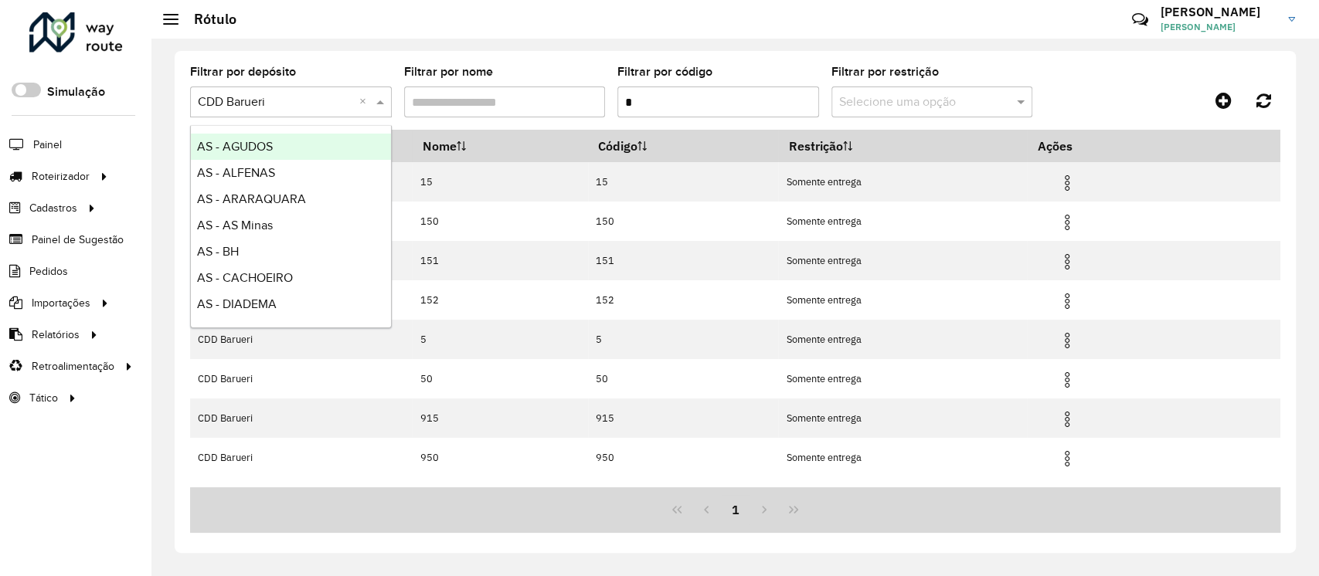
click at [301, 99] on input "text" at bounding box center [275, 102] width 155 height 19
type input "***"
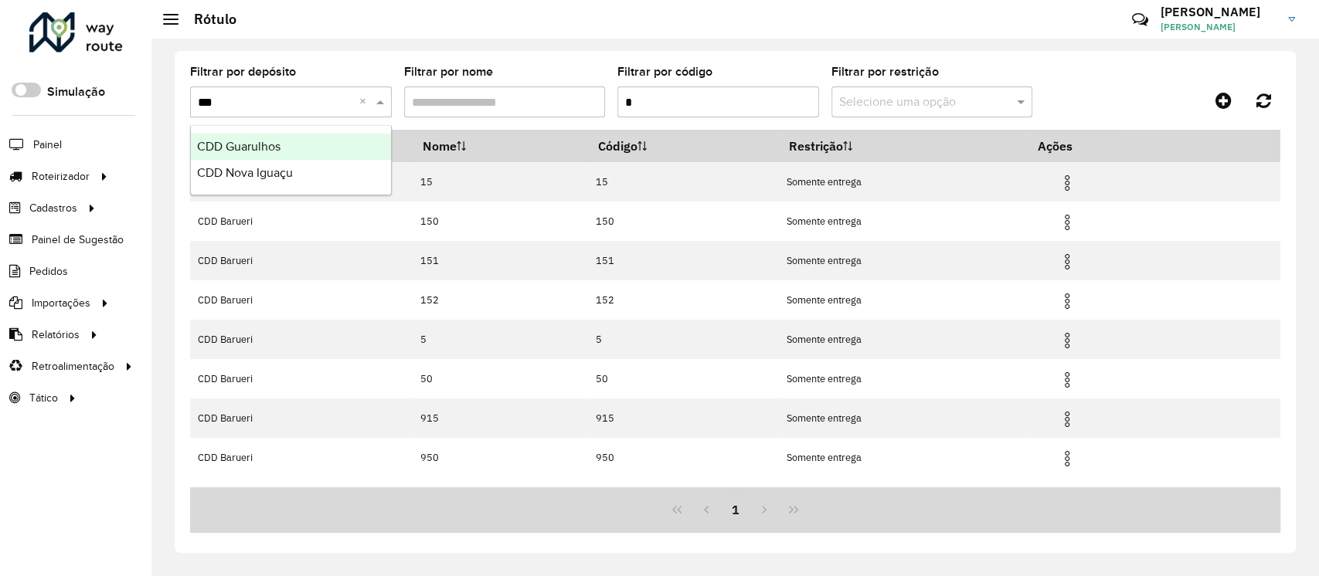
click at [288, 144] on div "CDD Guarulhos" at bounding box center [291, 147] width 200 height 26
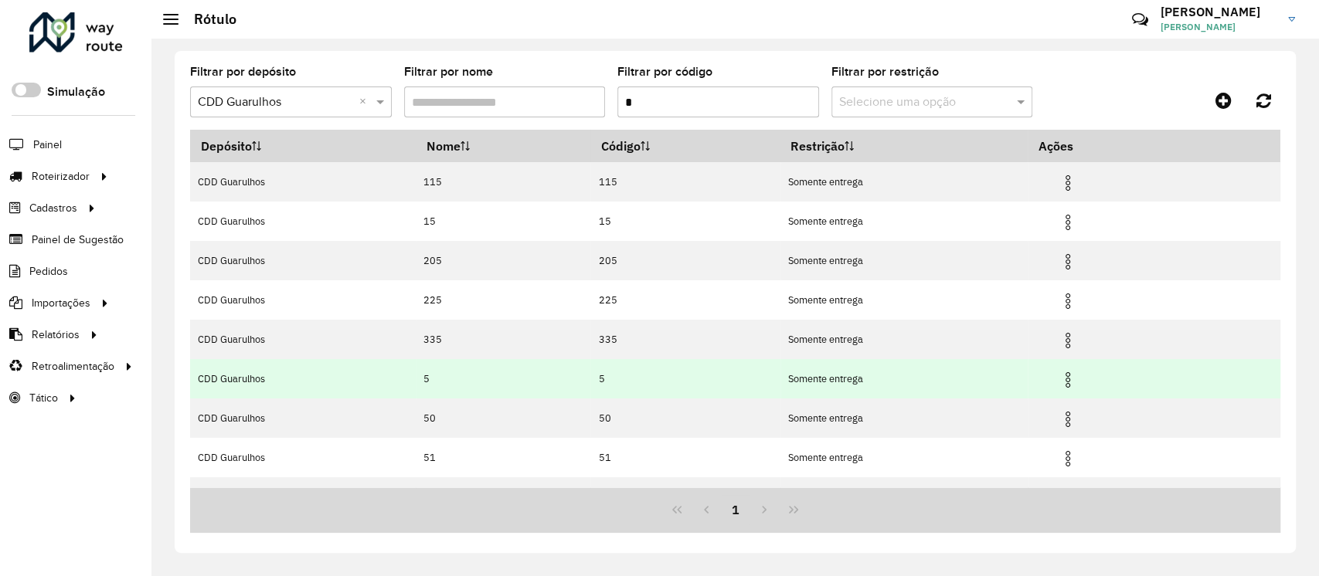
click at [984, 378] on img at bounding box center [1068, 380] width 19 height 19
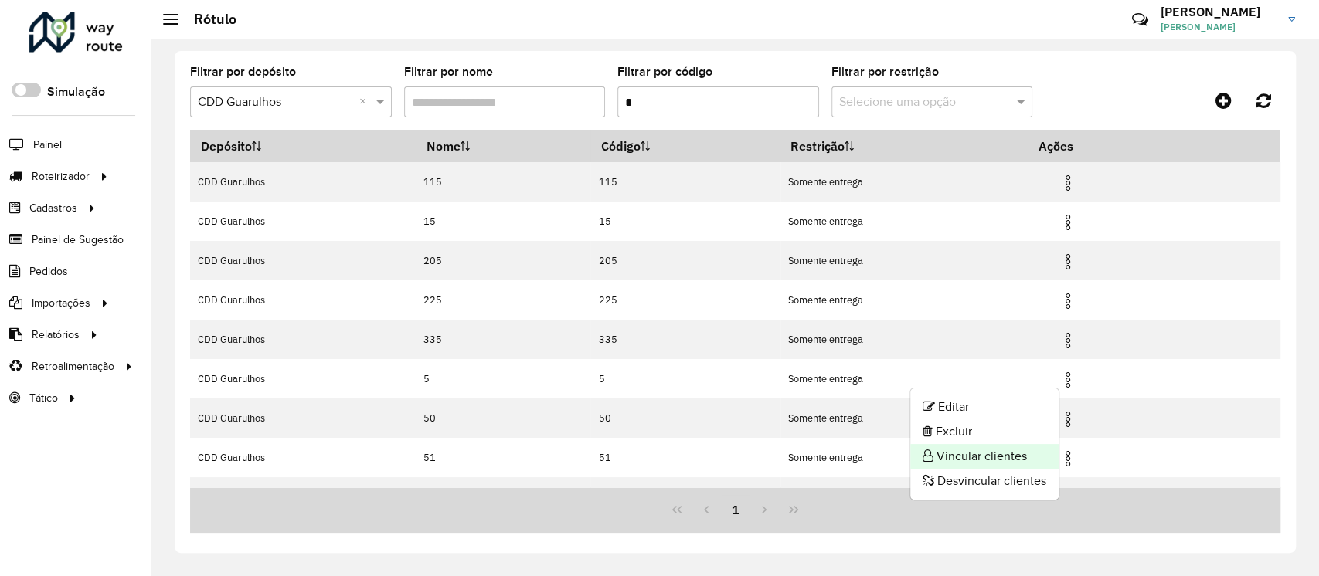
click at [977, 431] on li "Vincular clientes" at bounding box center [984, 456] width 148 height 25
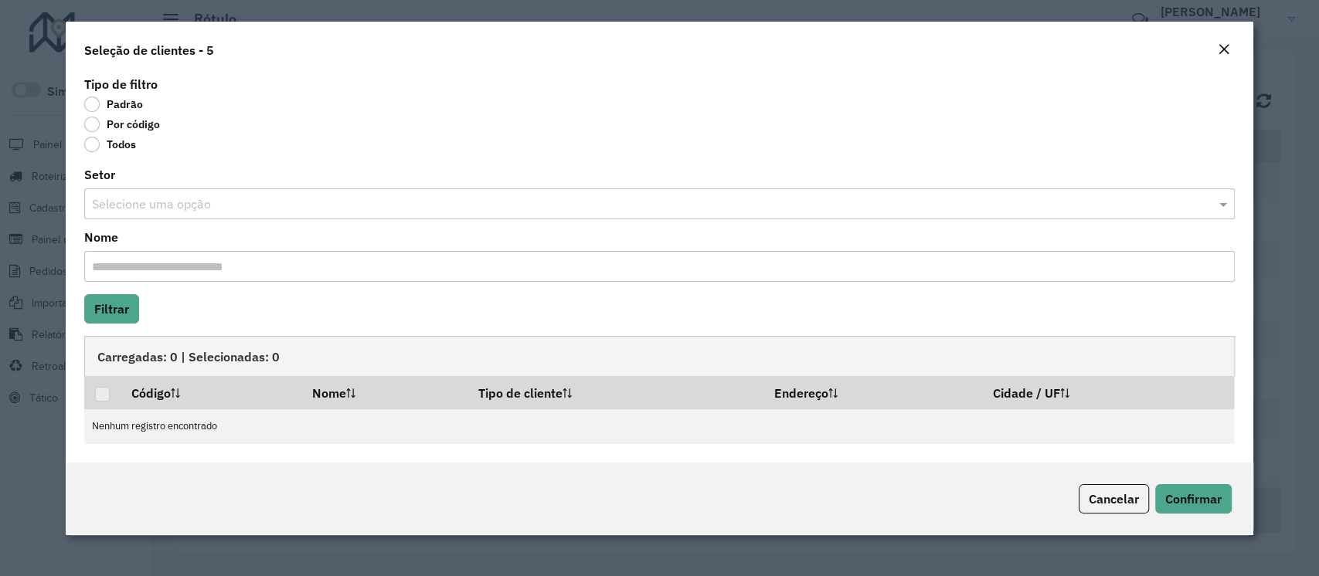
click at [136, 120] on label "Por código" at bounding box center [122, 124] width 76 height 15
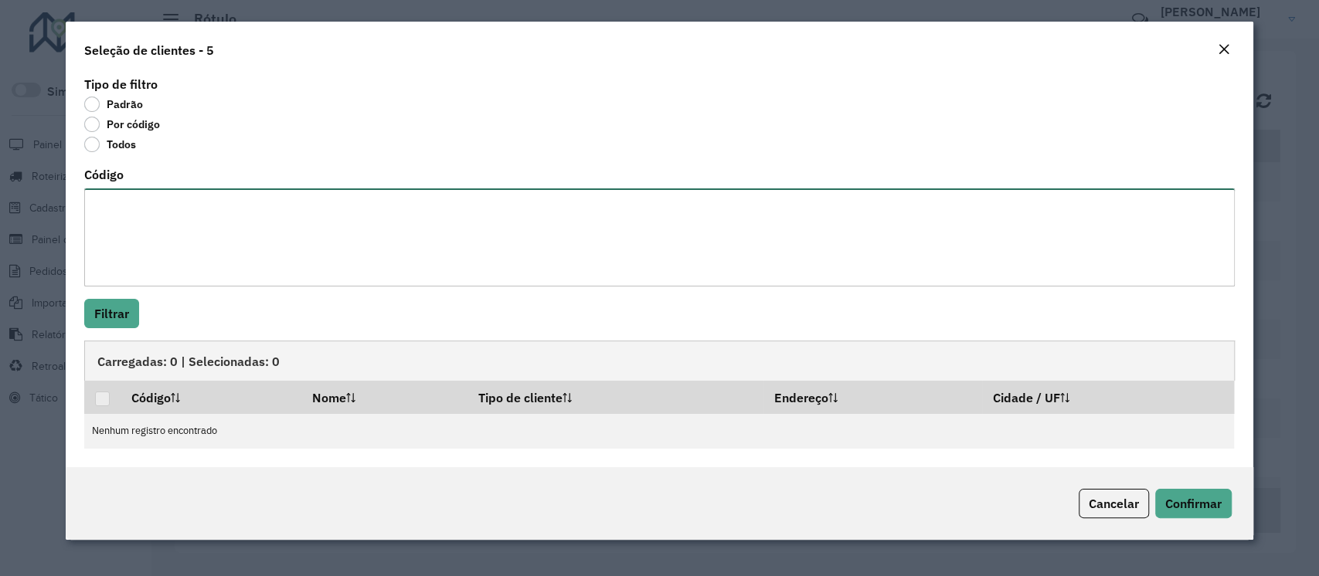
click at [183, 226] on textarea "Código" at bounding box center [659, 238] width 1150 height 98
paste textarea "***** *****"
type textarea "***** *****"
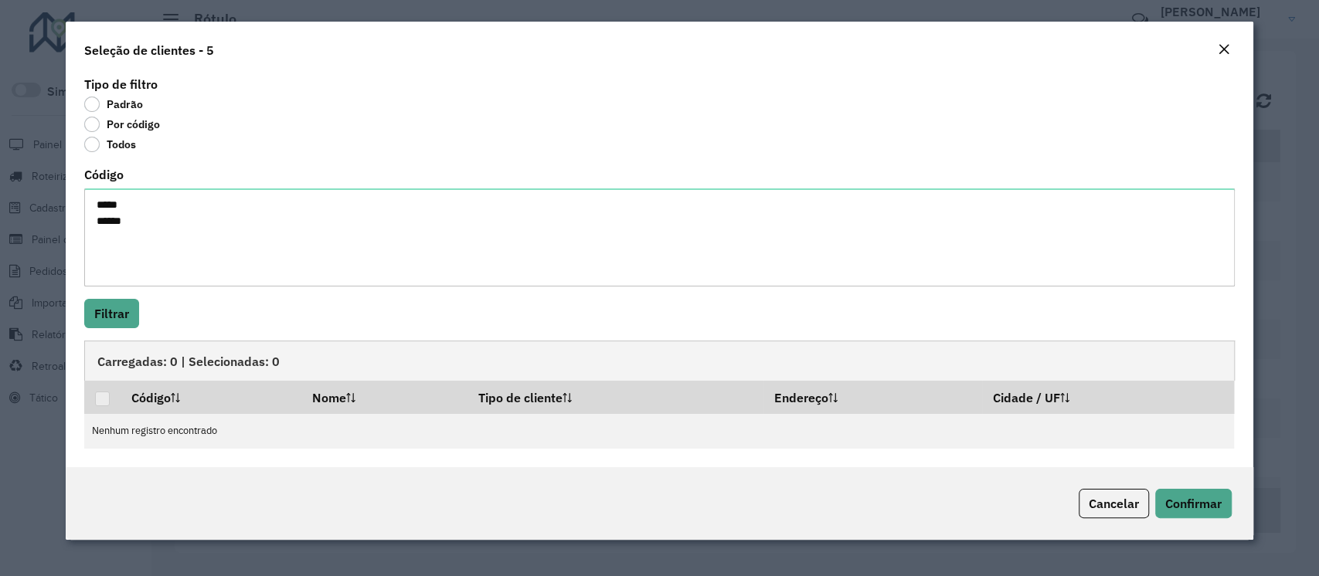
click at [124, 331] on div "Tipo de filtro Padrão Por código Todos Código ***** ***** Filtrar Carregadas: 0…" at bounding box center [659, 270] width 1187 height 395
click at [108, 312] on button "Filtrar" at bounding box center [111, 313] width 55 height 29
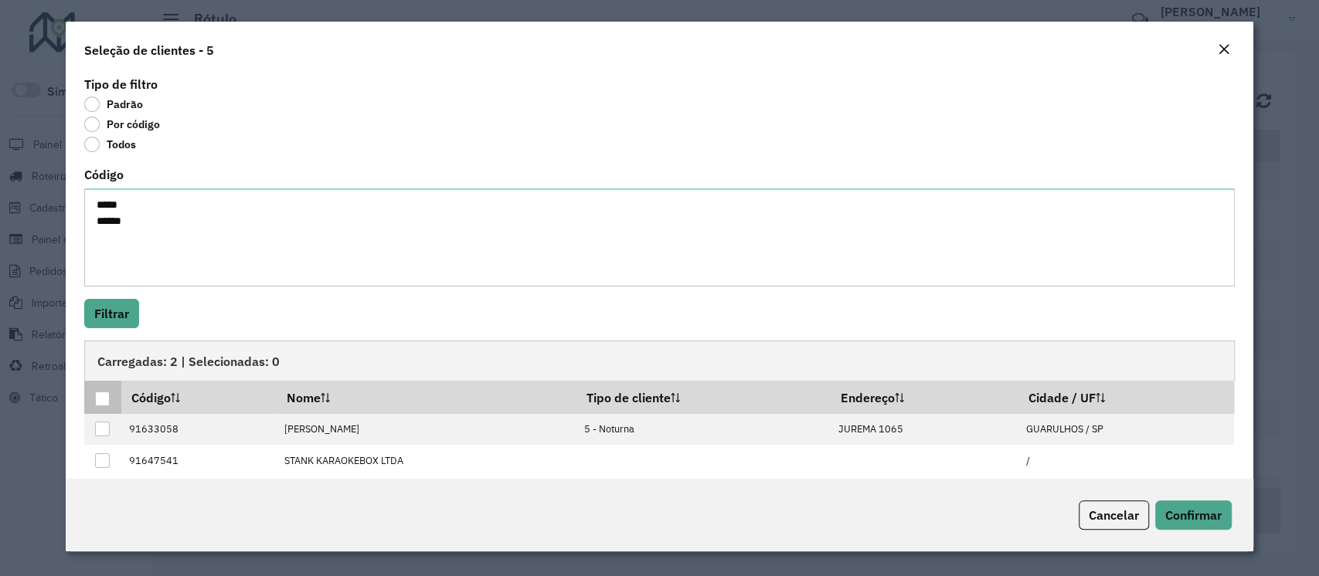
click at [99, 403] on div at bounding box center [102, 399] width 15 height 15
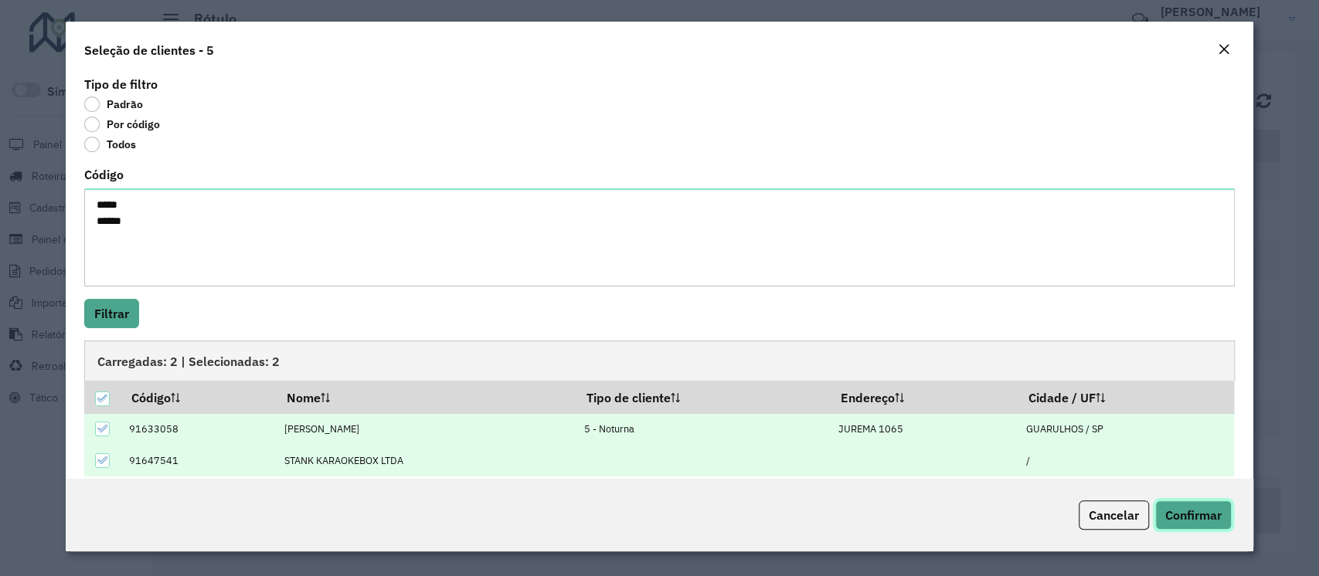
click at [984, 431] on span "Confirmar" at bounding box center [1193, 515] width 56 height 15
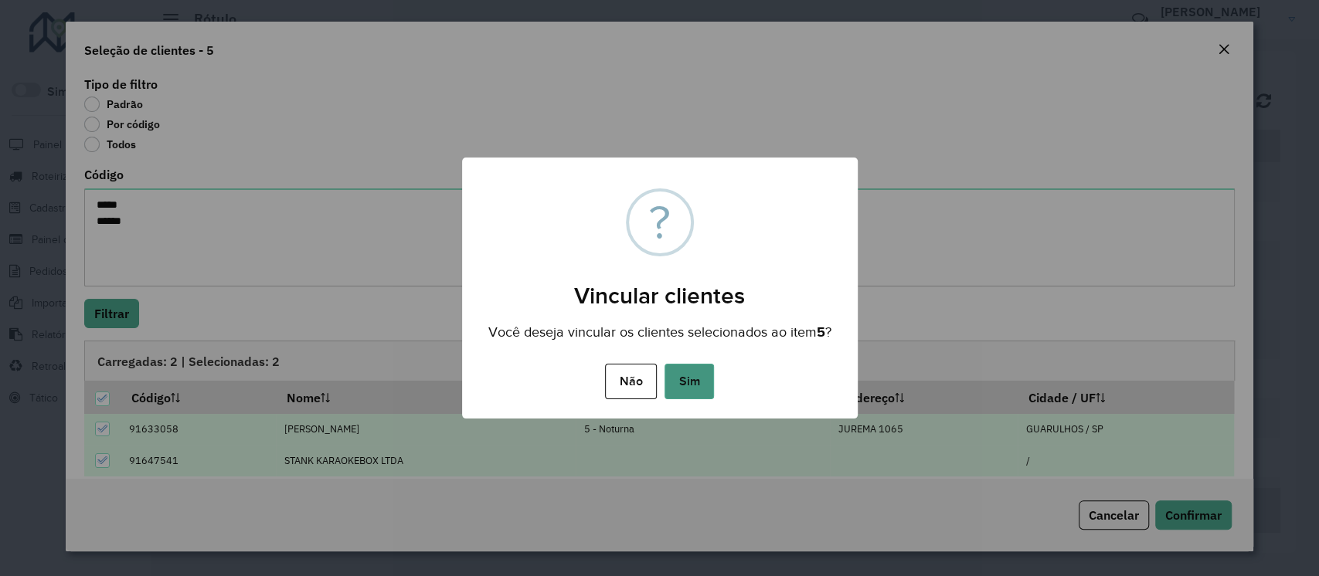
click at [692, 380] on button "Sim" at bounding box center [688, 382] width 49 height 36
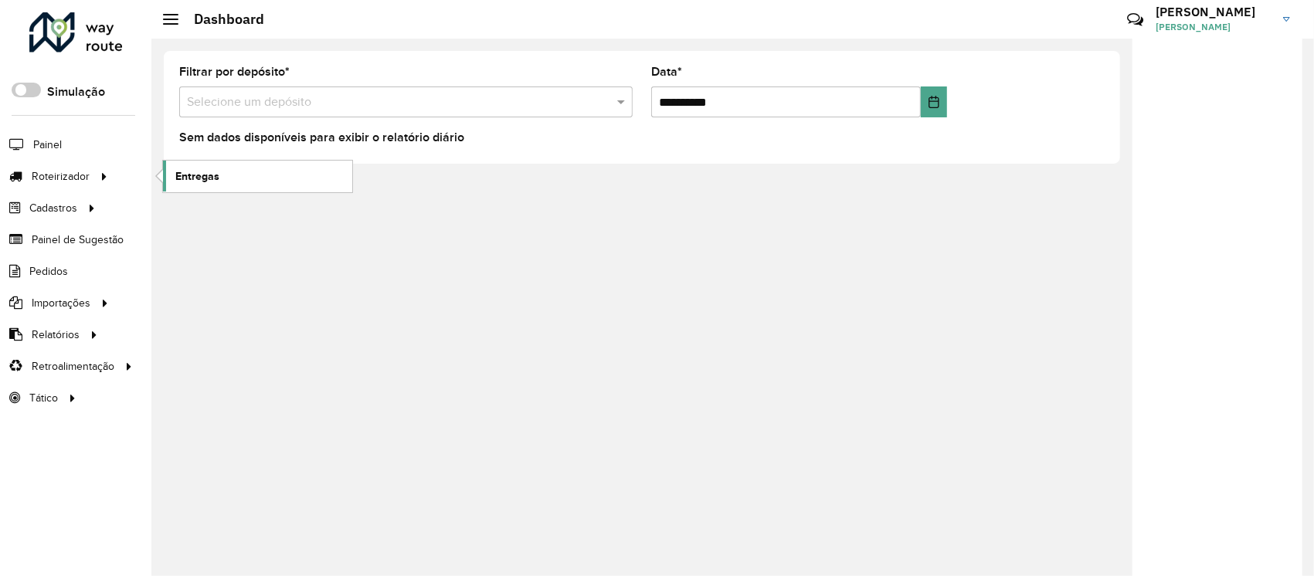
click at [209, 182] on span "Entregas" at bounding box center [197, 176] width 44 height 16
